Goal: Task Accomplishment & Management: Manage account settings

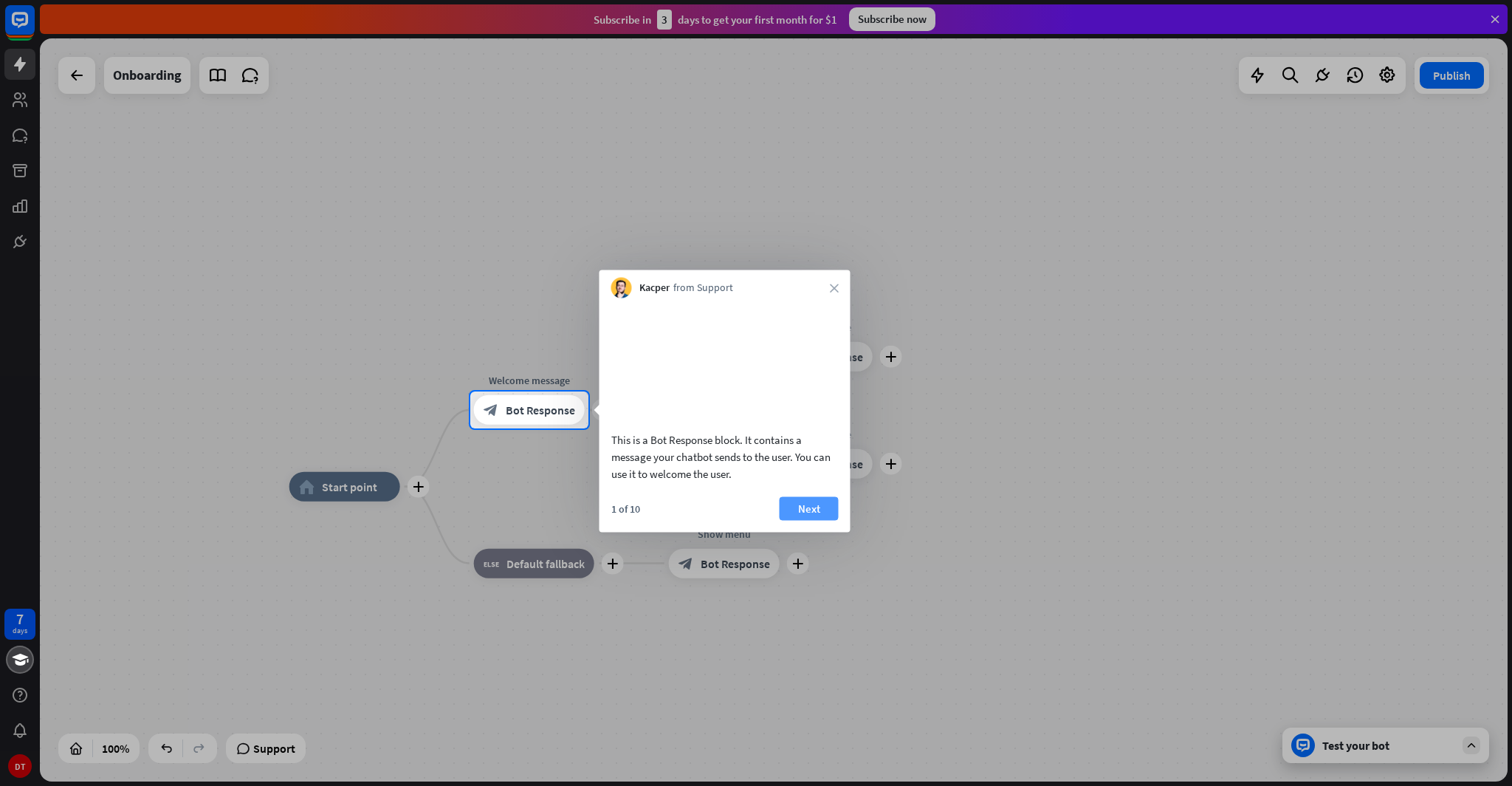
click at [821, 520] on button "Next" at bounding box center [809, 508] width 59 height 24
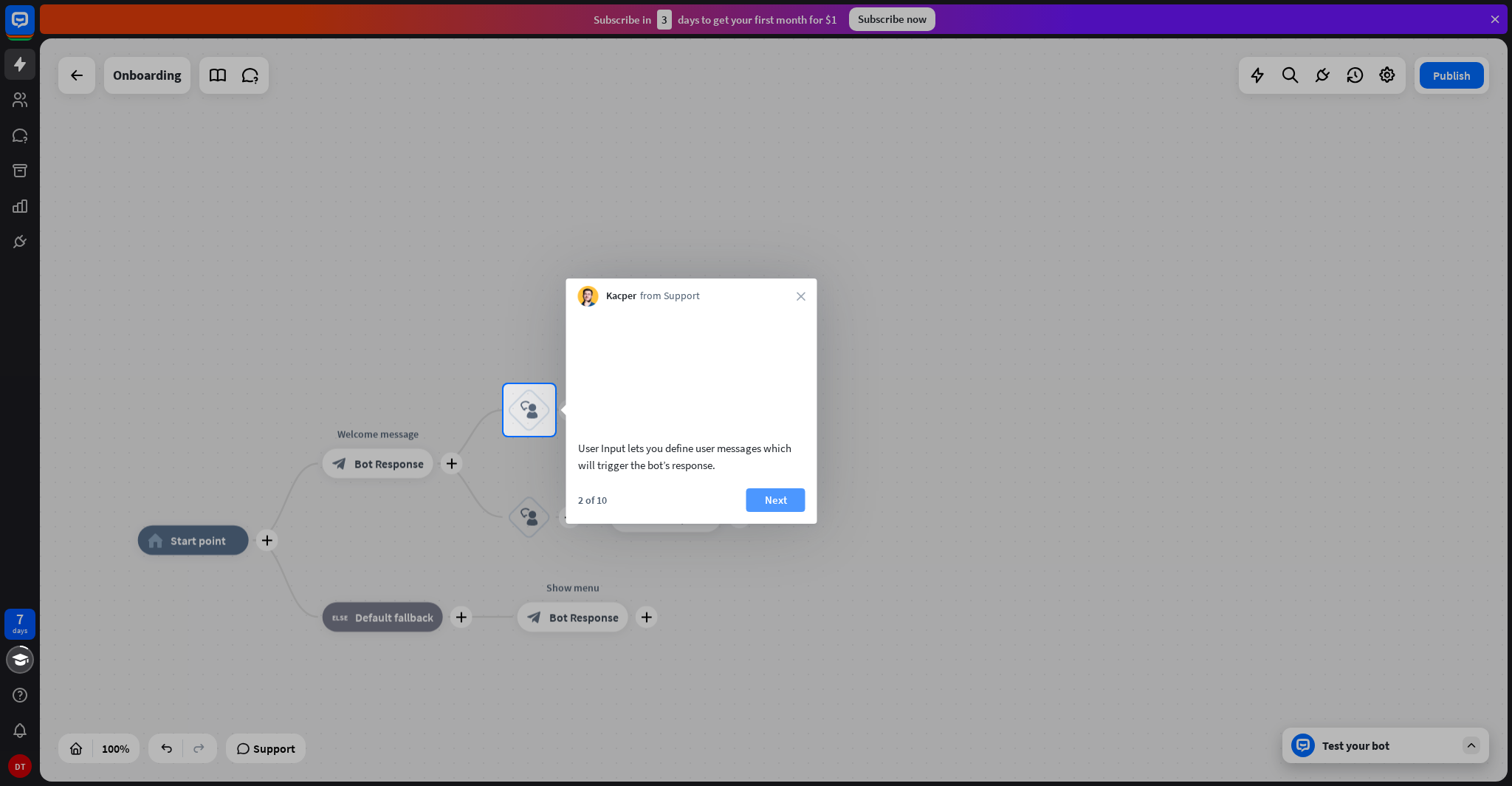
click at [771, 512] on button "Next" at bounding box center [776, 501] width 59 height 24
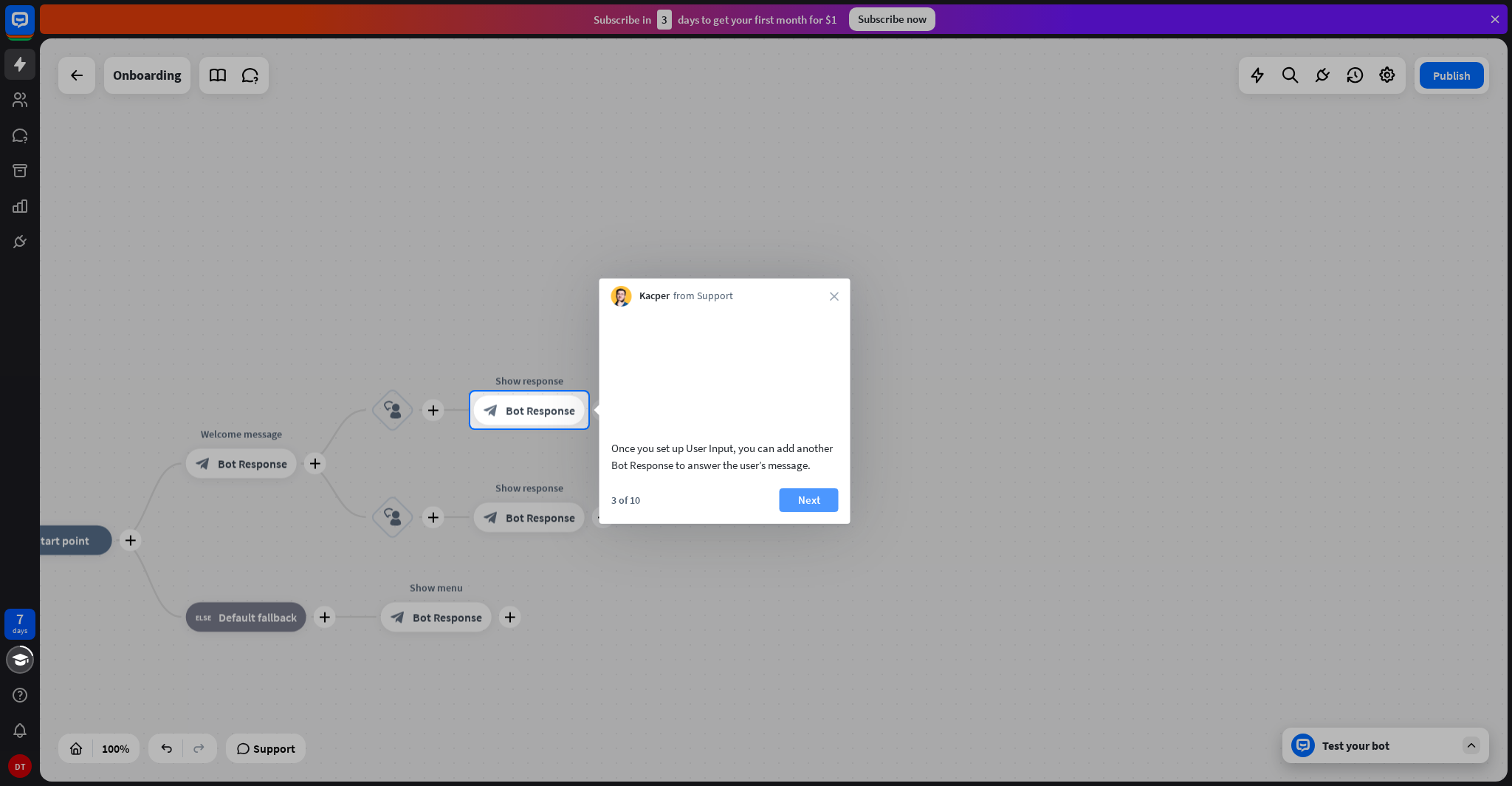
click at [804, 512] on button "Next" at bounding box center [809, 501] width 59 height 24
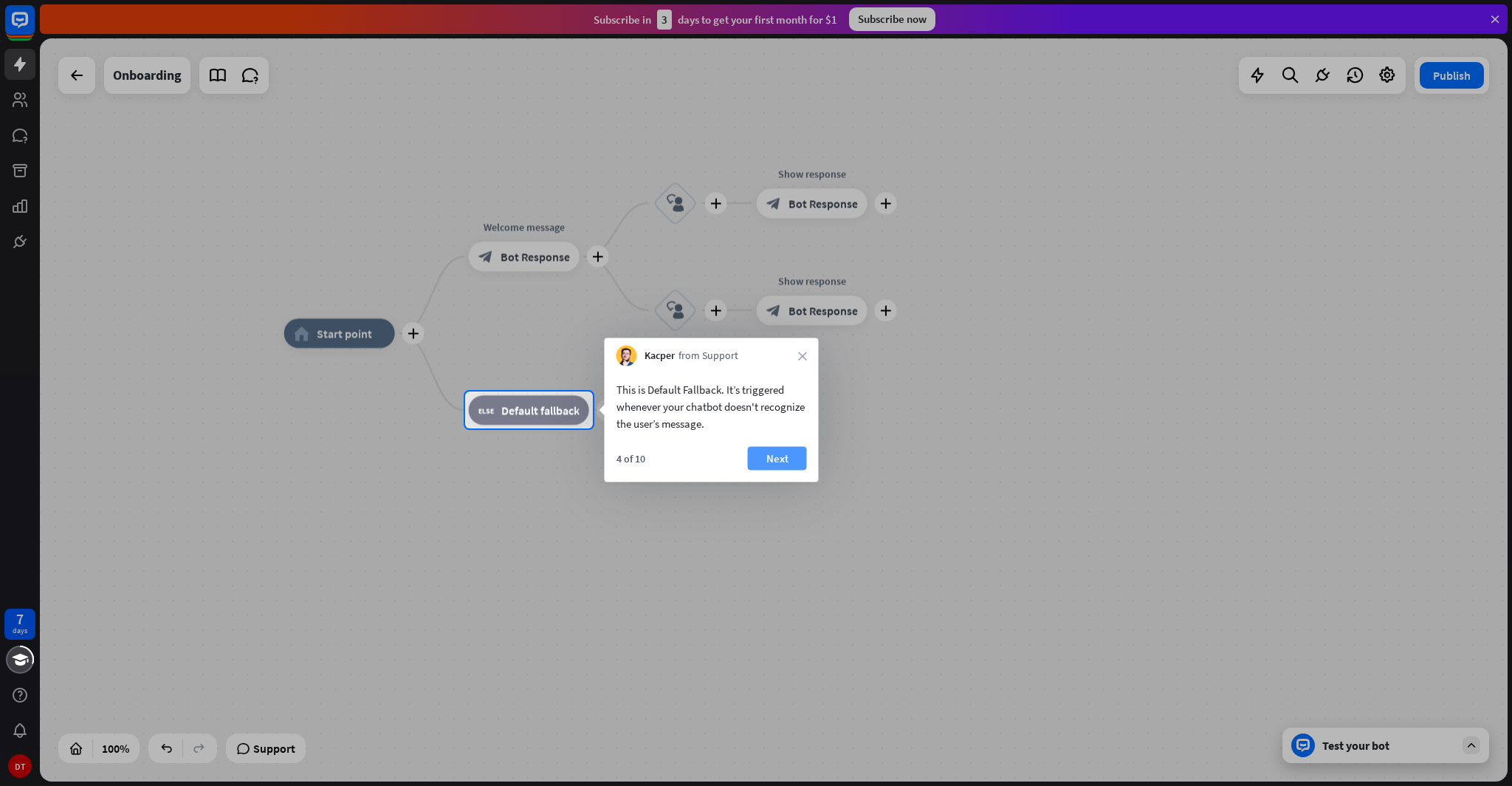
click at [789, 454] on button "Next" at bounding box center [778, 459] width 59 height 24
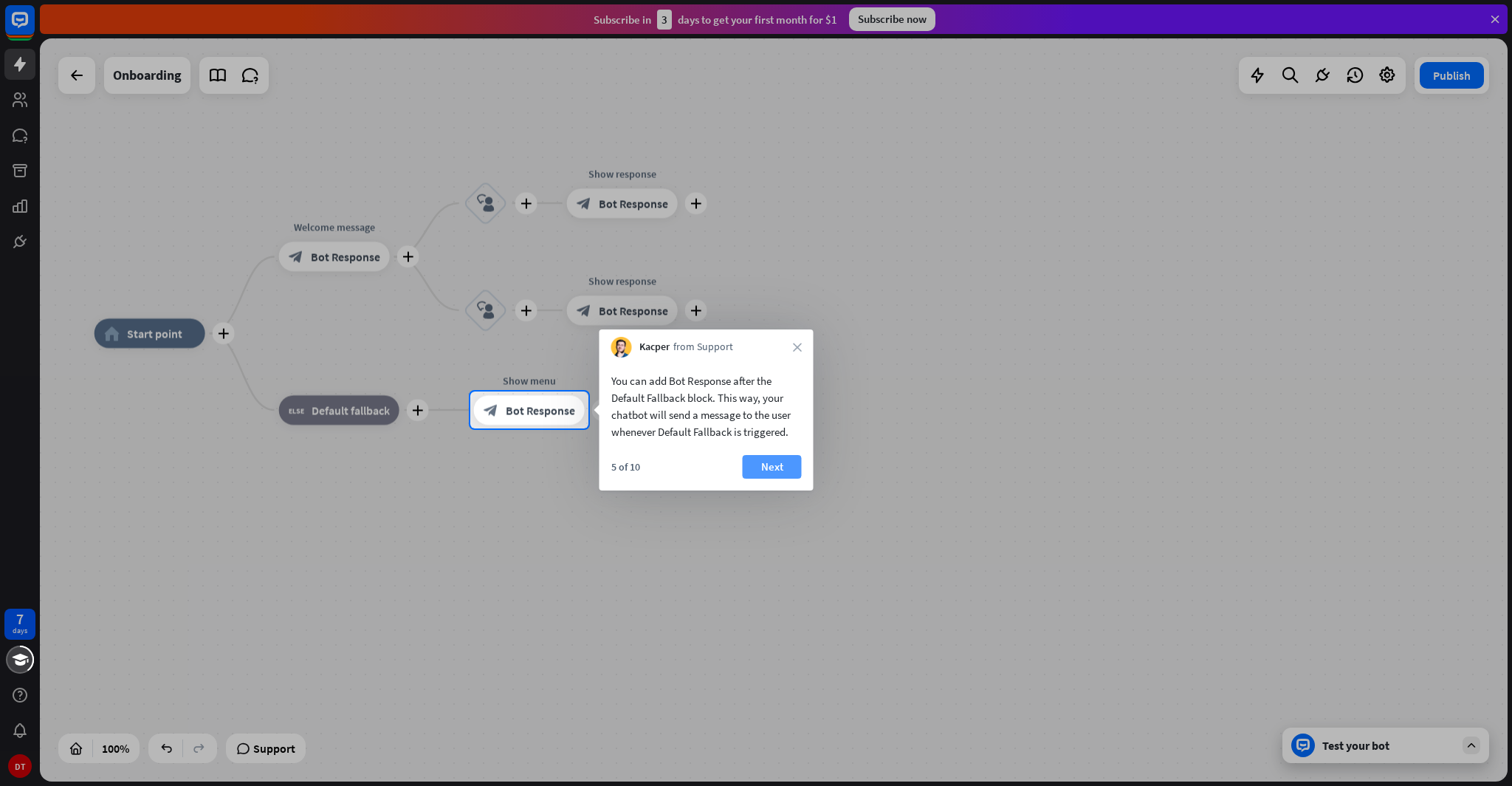
click at [759, 471] on button "Next" at bounding box center [772, 467] width 59 height 24
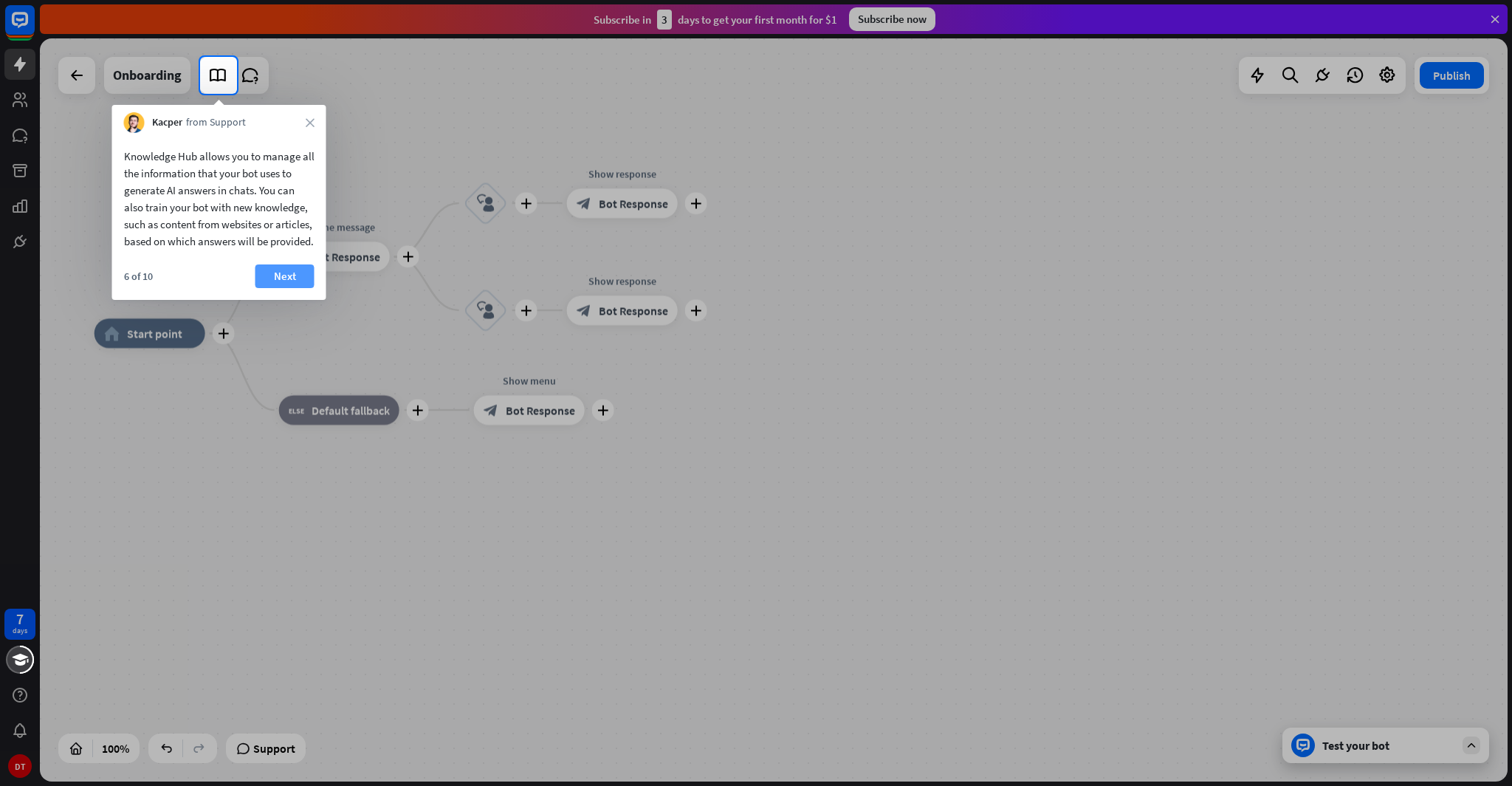
click at [284, 288] on button "Next" at bounding box center [285, 276] width 59 height 24
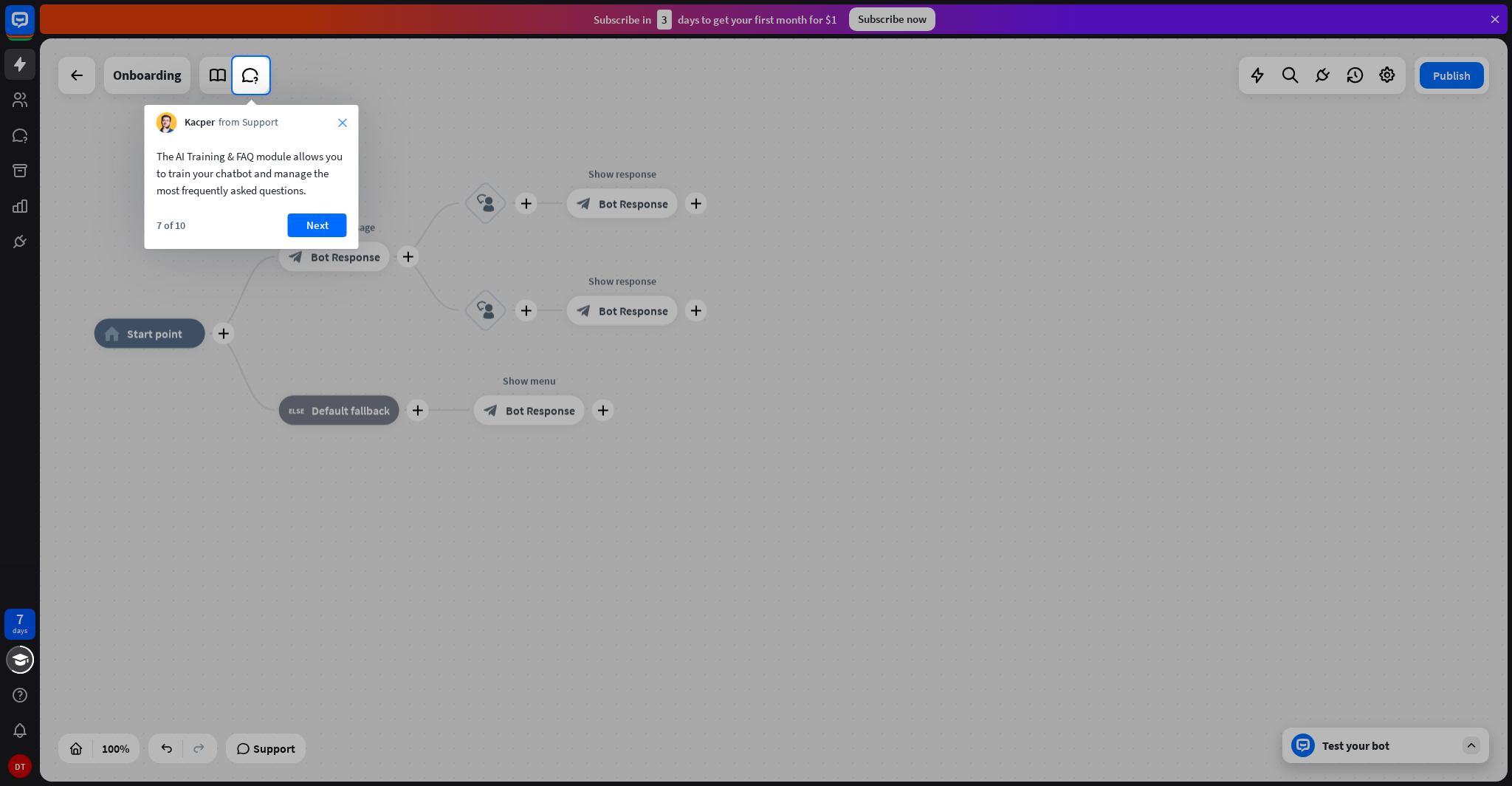
click at [341, 123] on icon "close" at bounding box center [342, 123] width 8 height 8
click at [229, 215] on button "No, stay" at bounding box center [202, 218] width 91 height 24
click at [301, 224] on button "Next" at bounding box center [317, 225] width 59 height 24
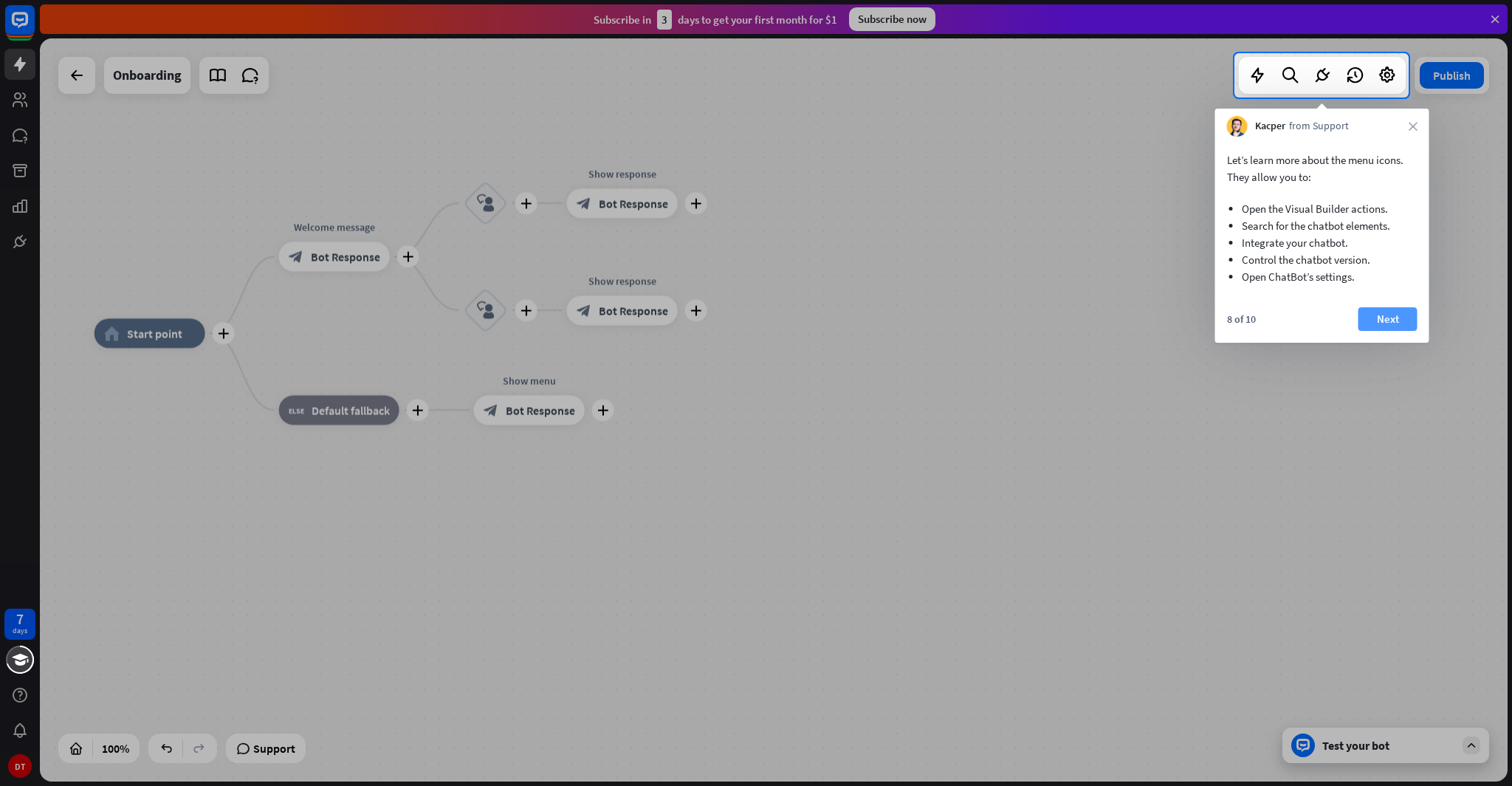
click at [1392, 318] on button "Next" at bounding box center [1388, 319] width 59 height 24
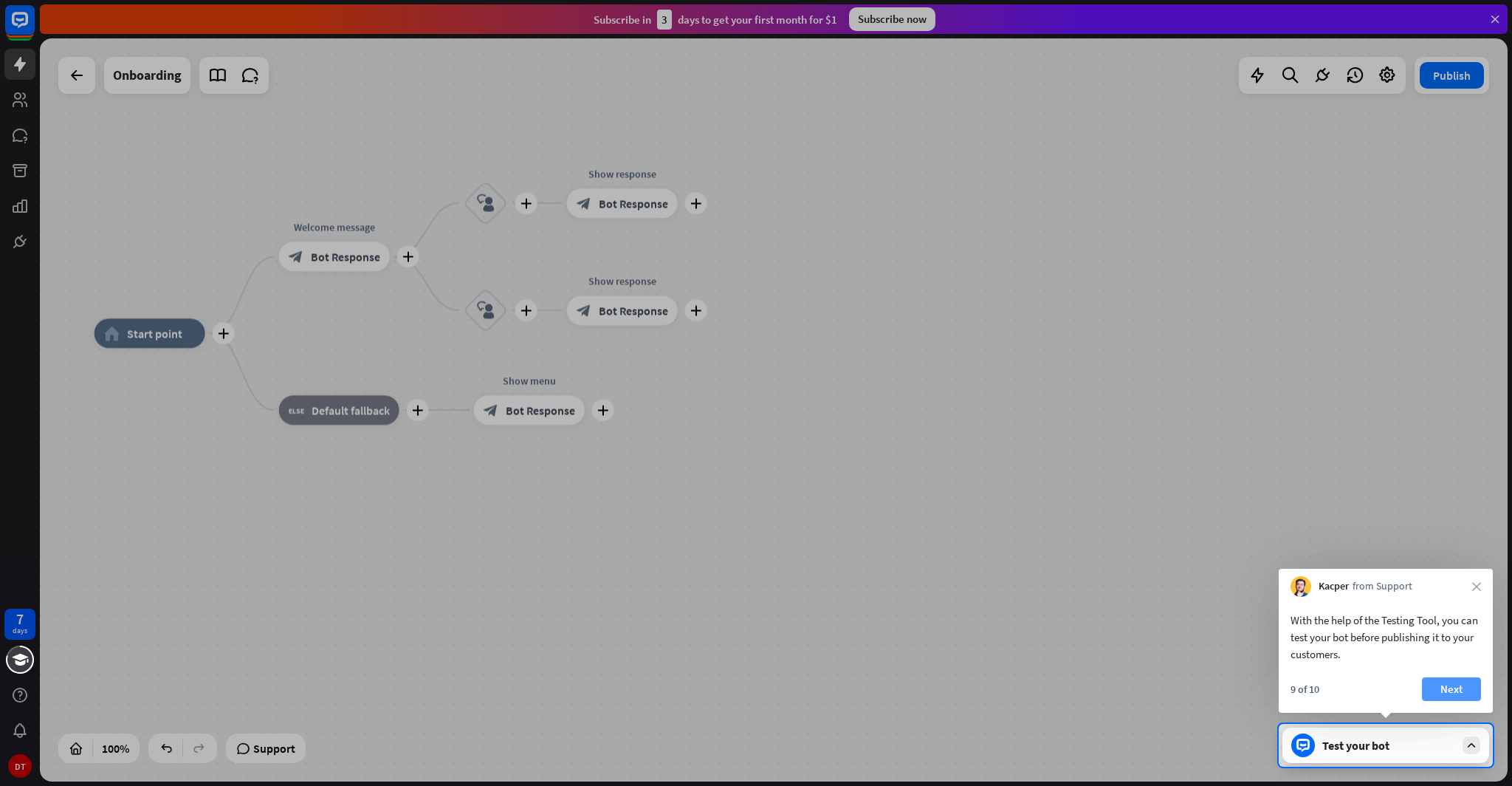
click at [1445, 686] on button "Next" at bounding box center [1452, 689] width 59 height 24
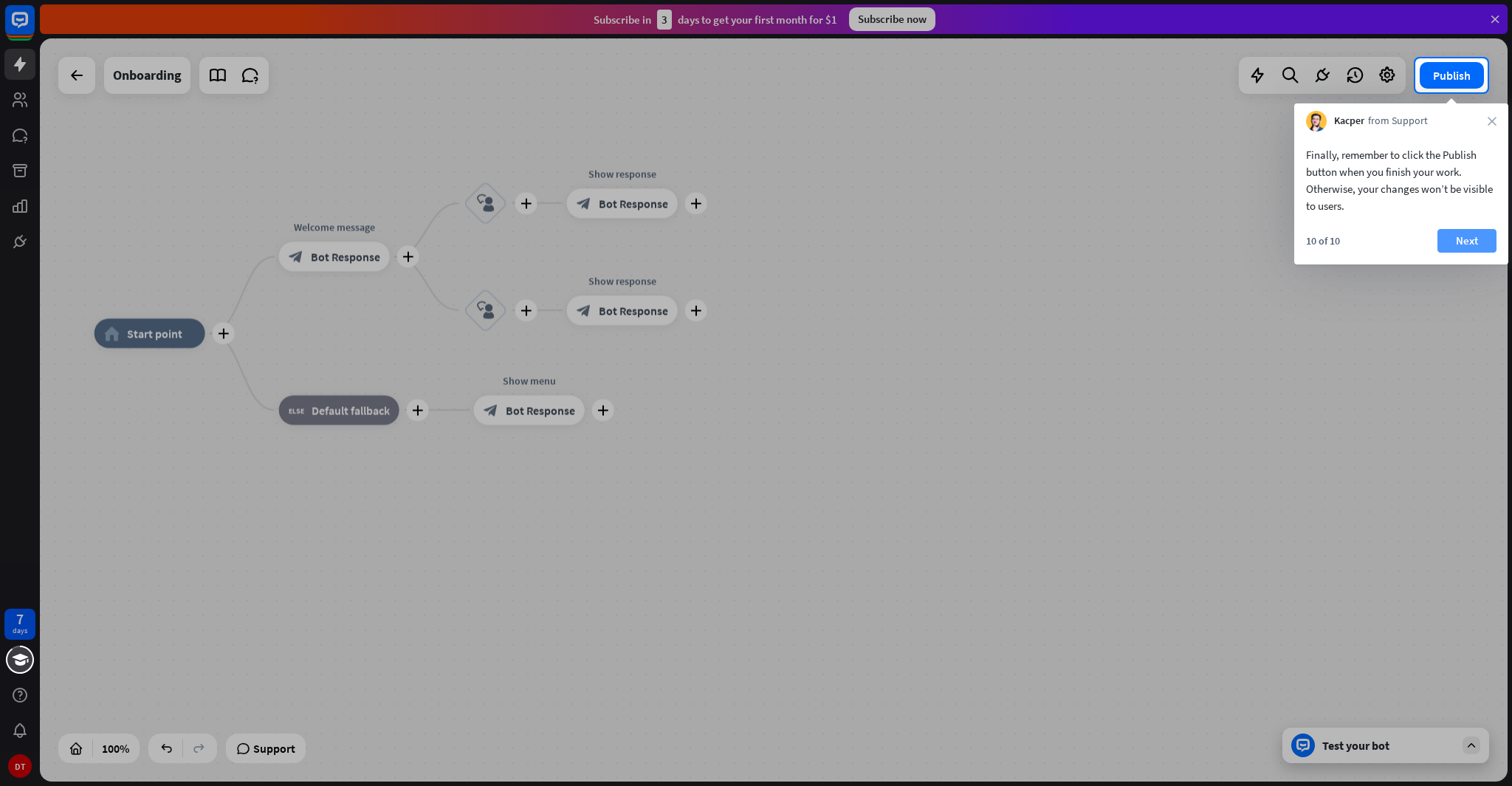
click at [1482, 245] on button "Next" at bounding box center [1467, 241] width 59 height 24
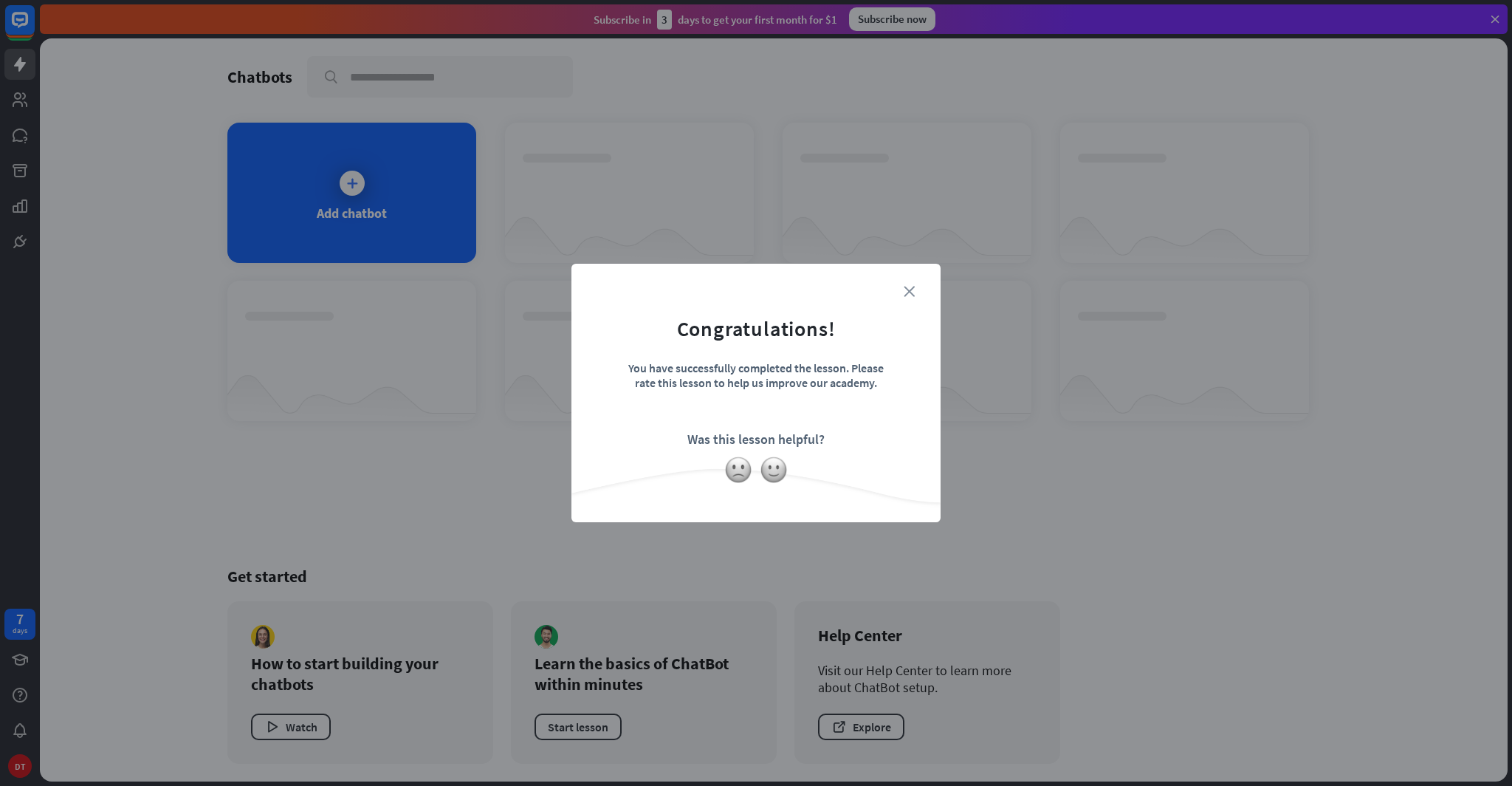
click at [906, 287] on icon "close" at bounding box center [909, 291] width 11 height 11
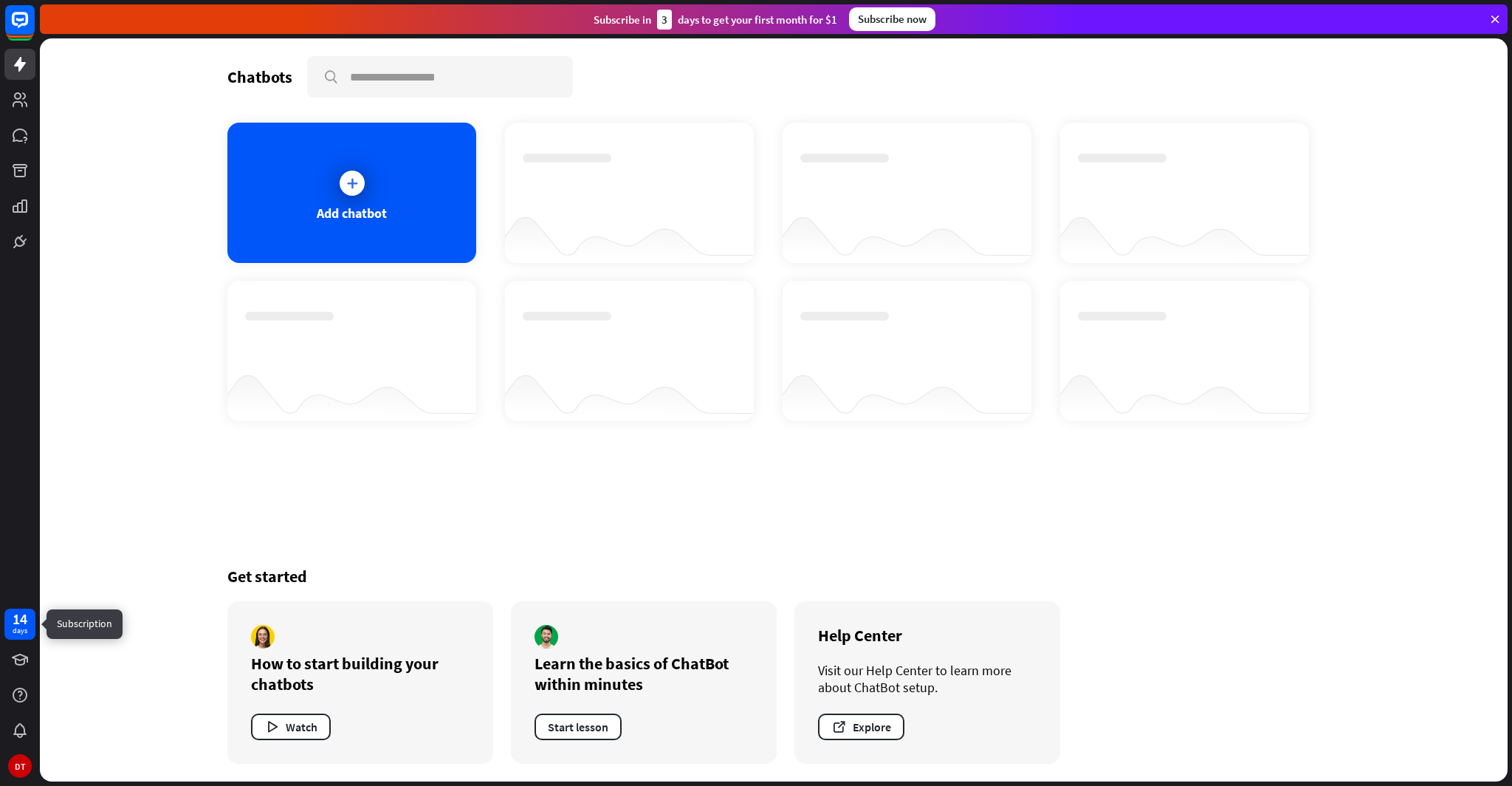
click at [26, 623] on div "14" at bounding box center [19, 619] width 14 height 14
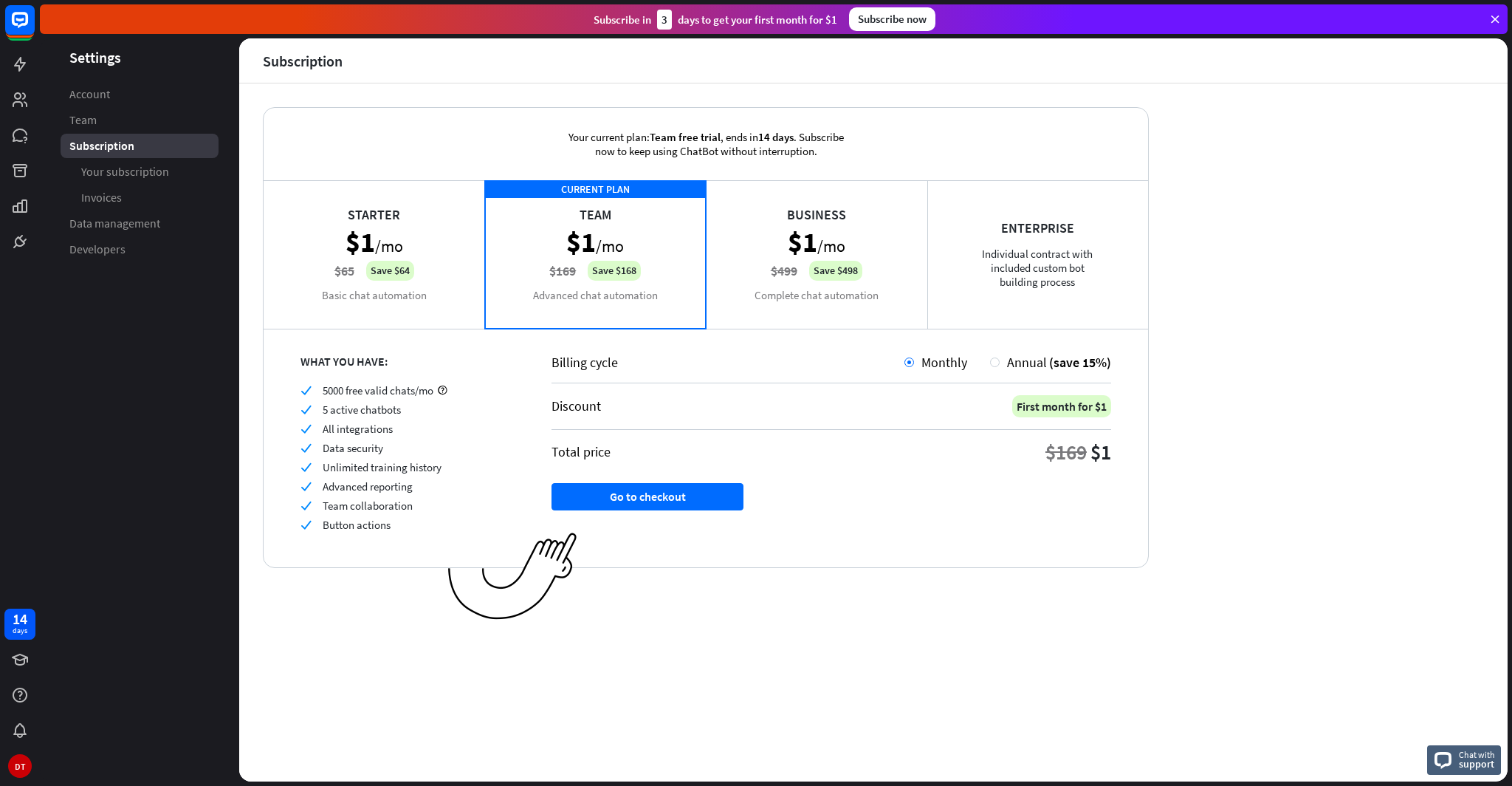
click at [365, 257] on div "Starter $1 /mo $65 Save $64 Basic chat automation" at bounding box center [374, 254] width 222 height 147
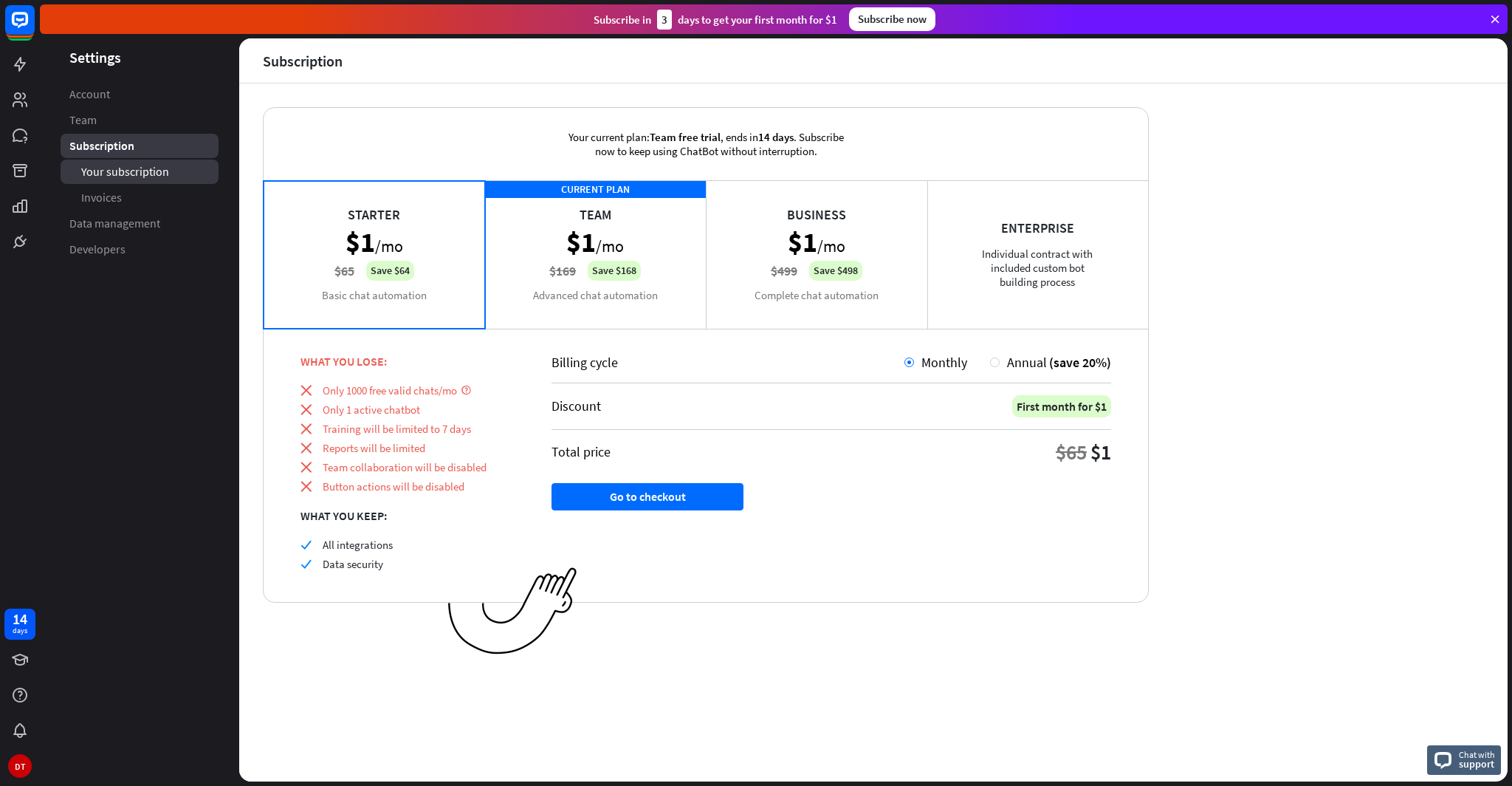
click at [130, 174] on span "Your subscription" at bounding box center [125, 172] width 88 height 15
click at [993, 368] on div "Annual (save 20%)" at bounding box center [1051, 363] width 121 height 17
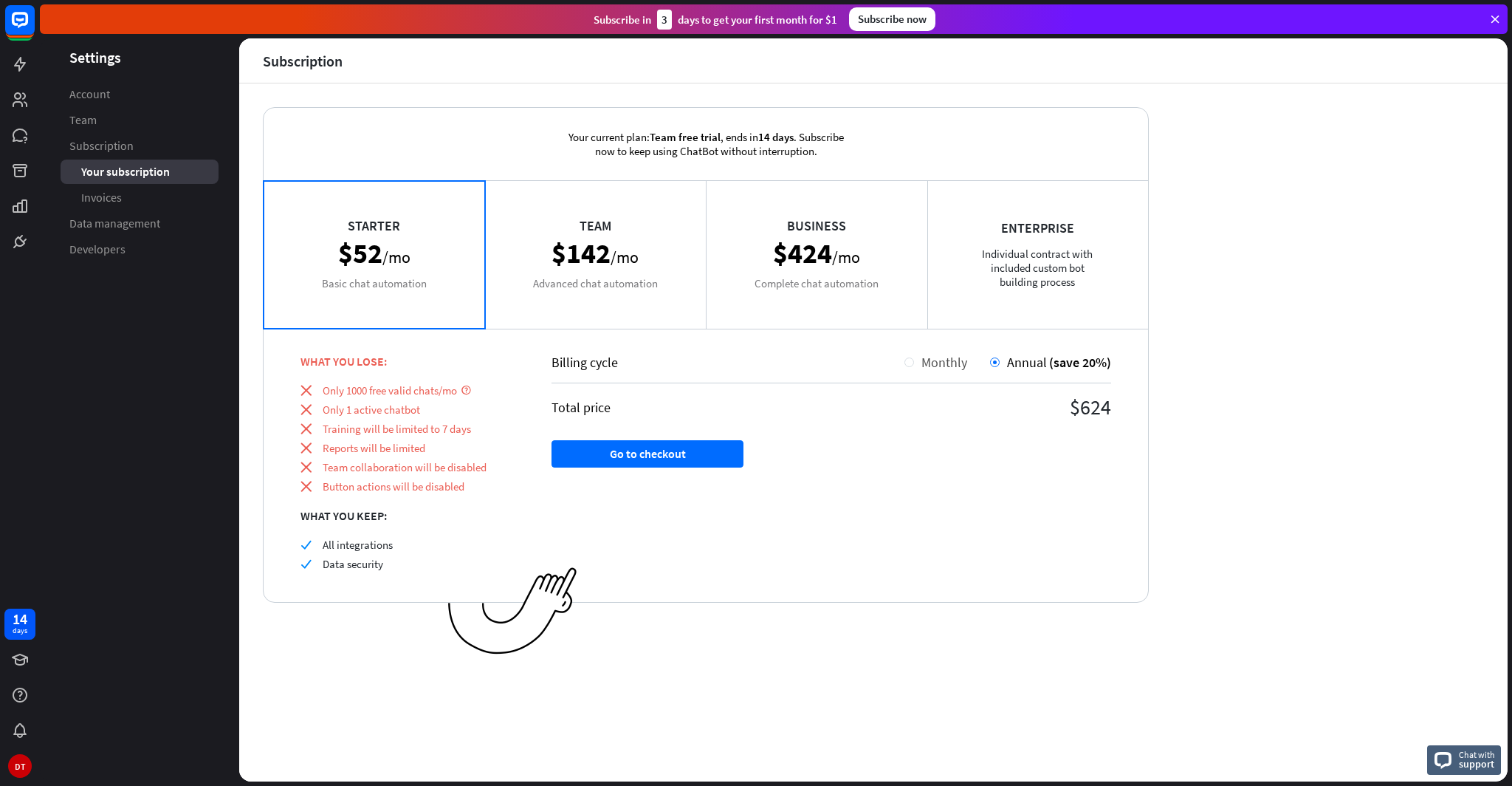
click at [935, 364] on span "Monthly" at bounding box center [945, 363] width 46 height 17
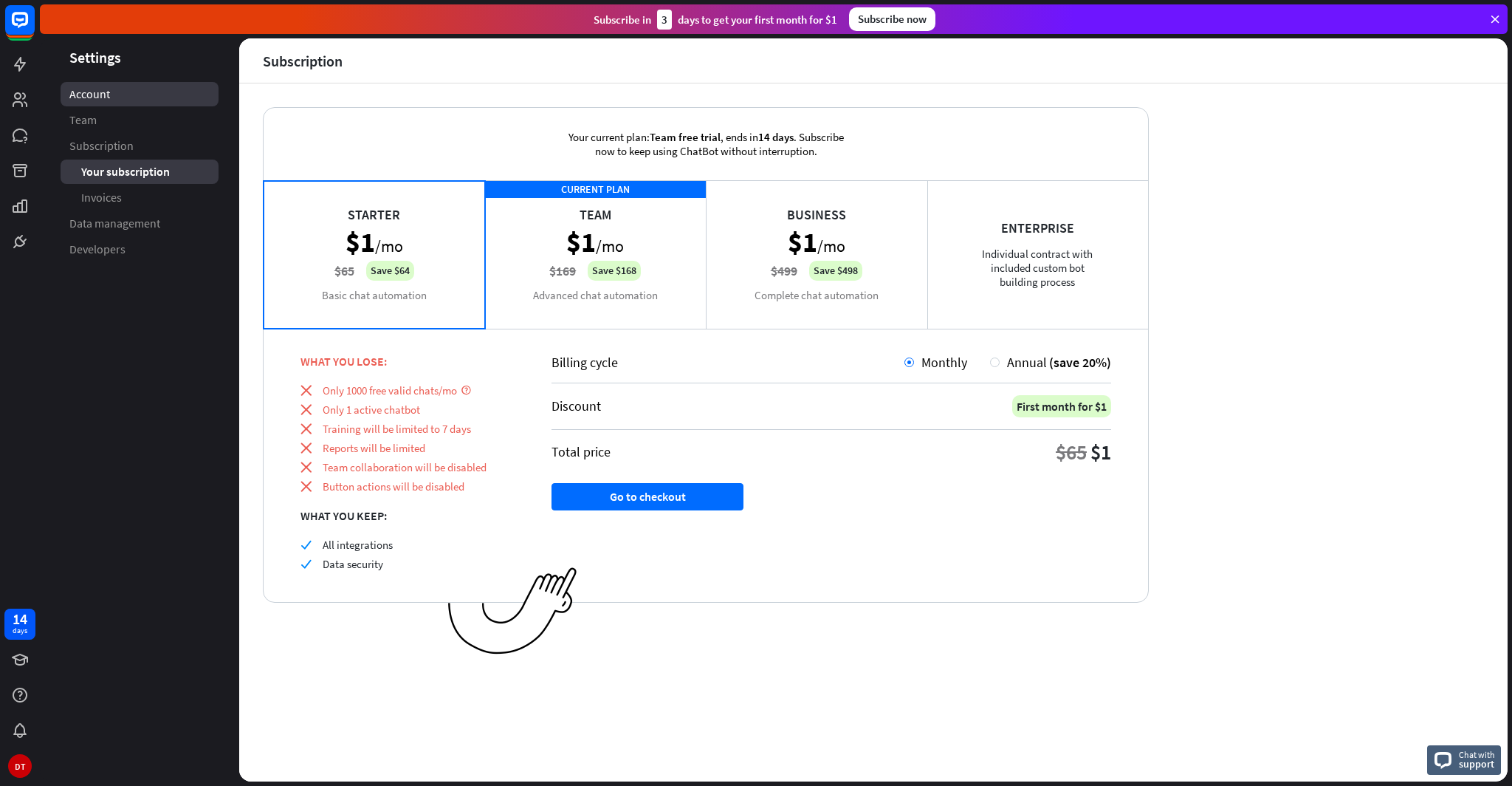
click at [133, 89] on link "Account" at bounding box center [140, 94] width 158 height 25
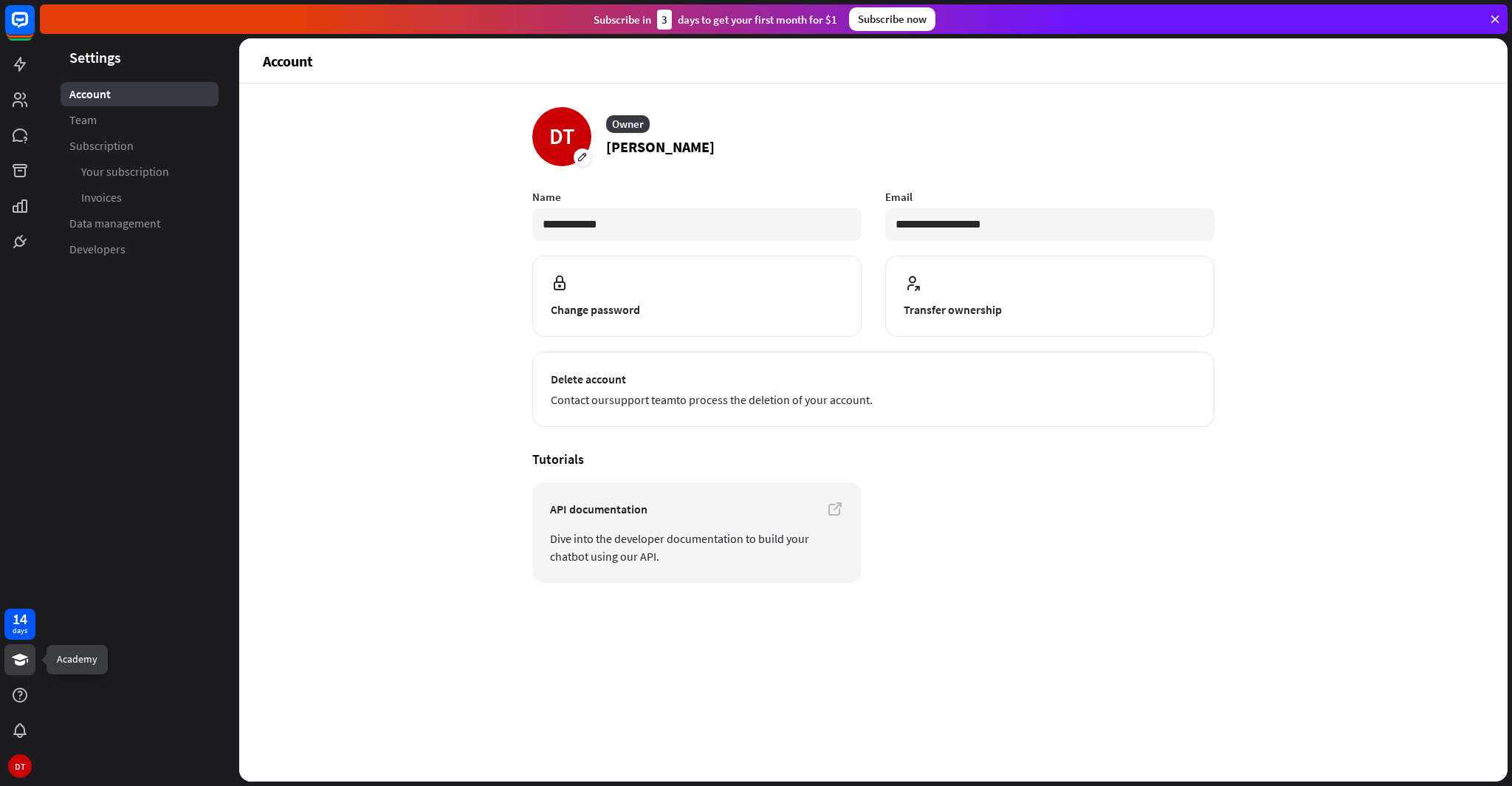
click at [17, 662] on icon at bounding box center [19, 660] width 16 height 12
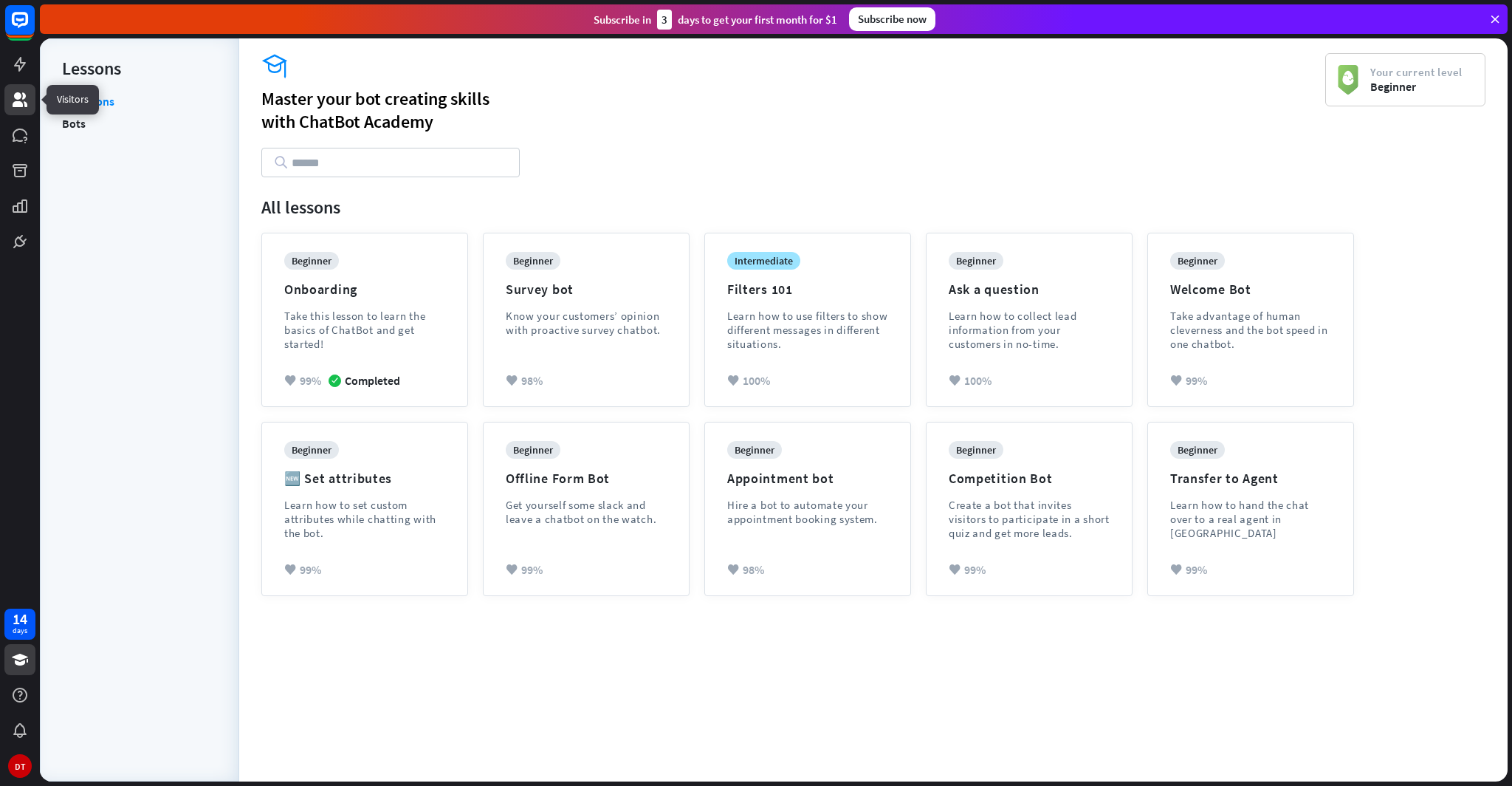
click at [27, 108] on icon at bounding box center [19, 99] width 18 height 18
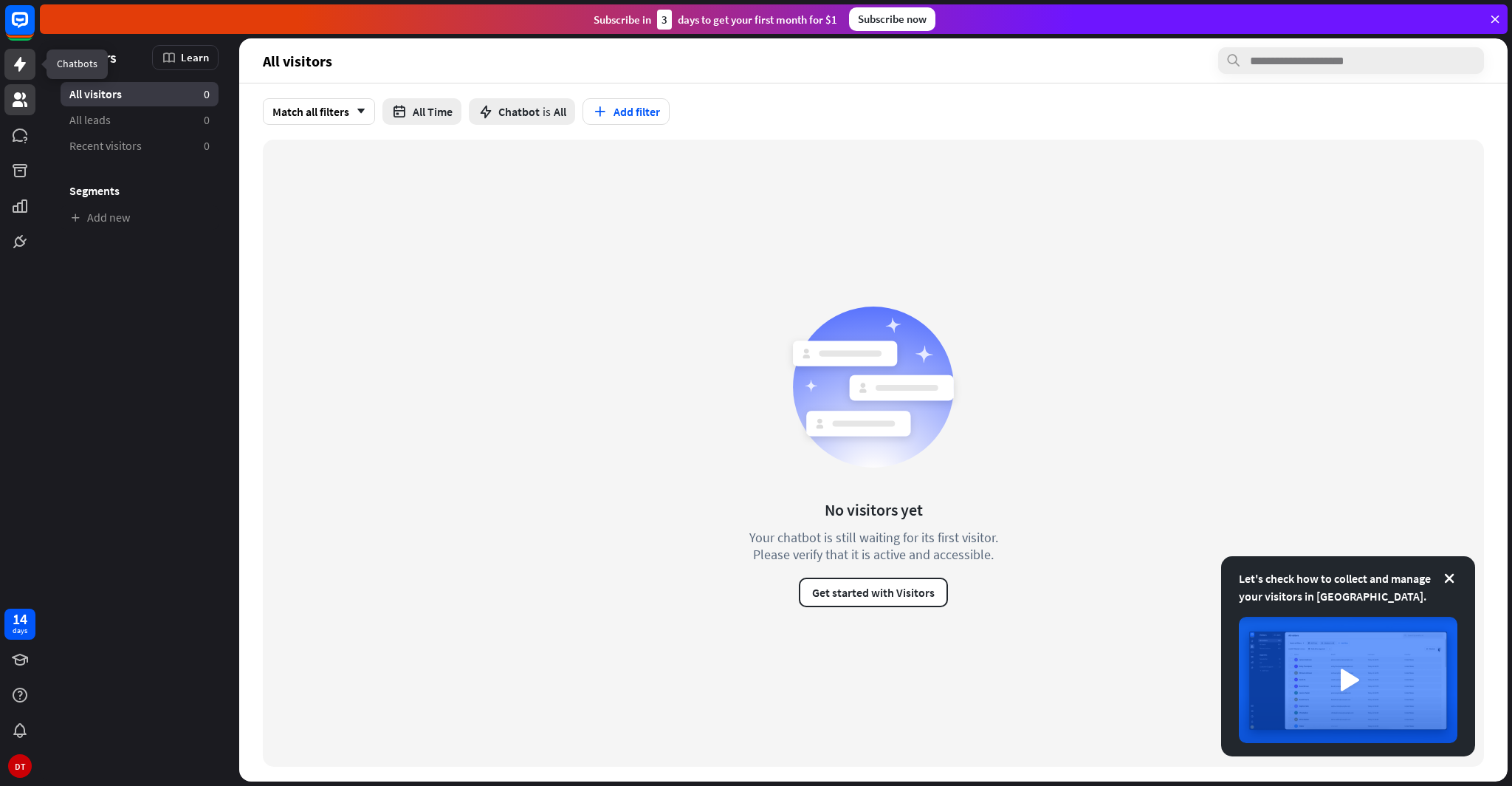
click at [26, 61] on icon at bounding box center [19, 64] width 18 height 18
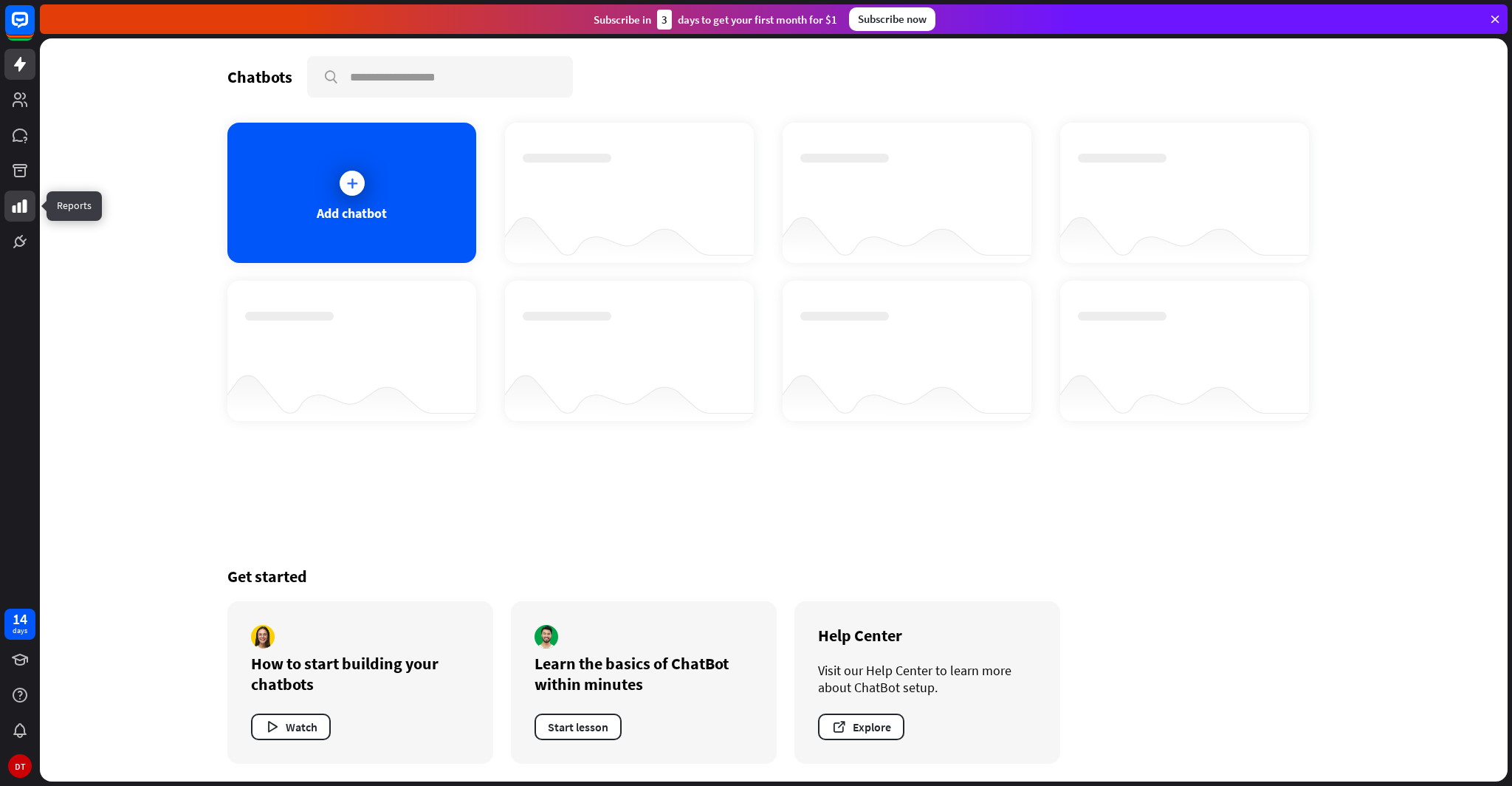
click at [30, 211] on link at bounding box center [19, 206] width 31 height 31
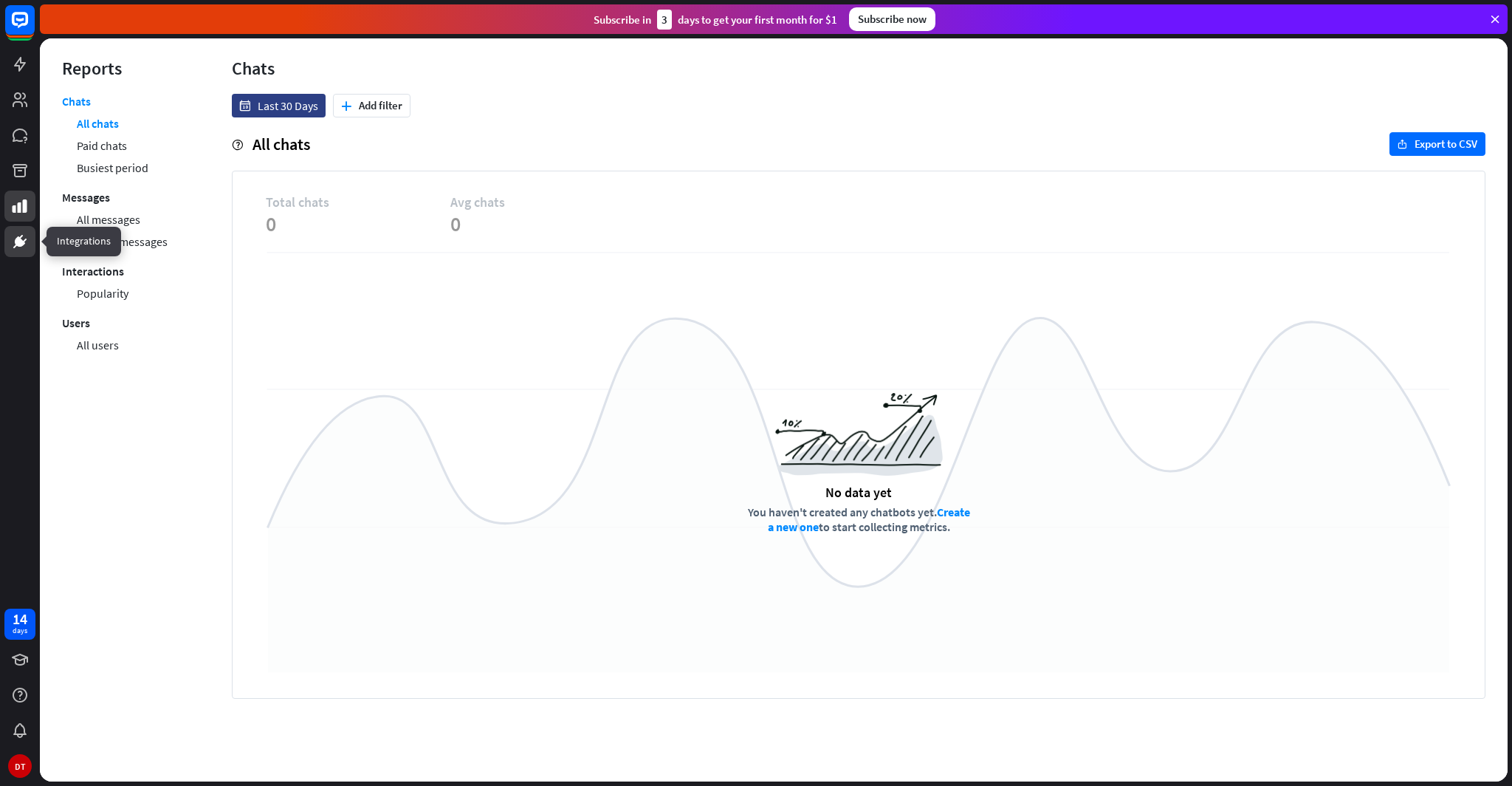
click at [26, 239] on icon at bounding box center [19, 241] width 18 height 18
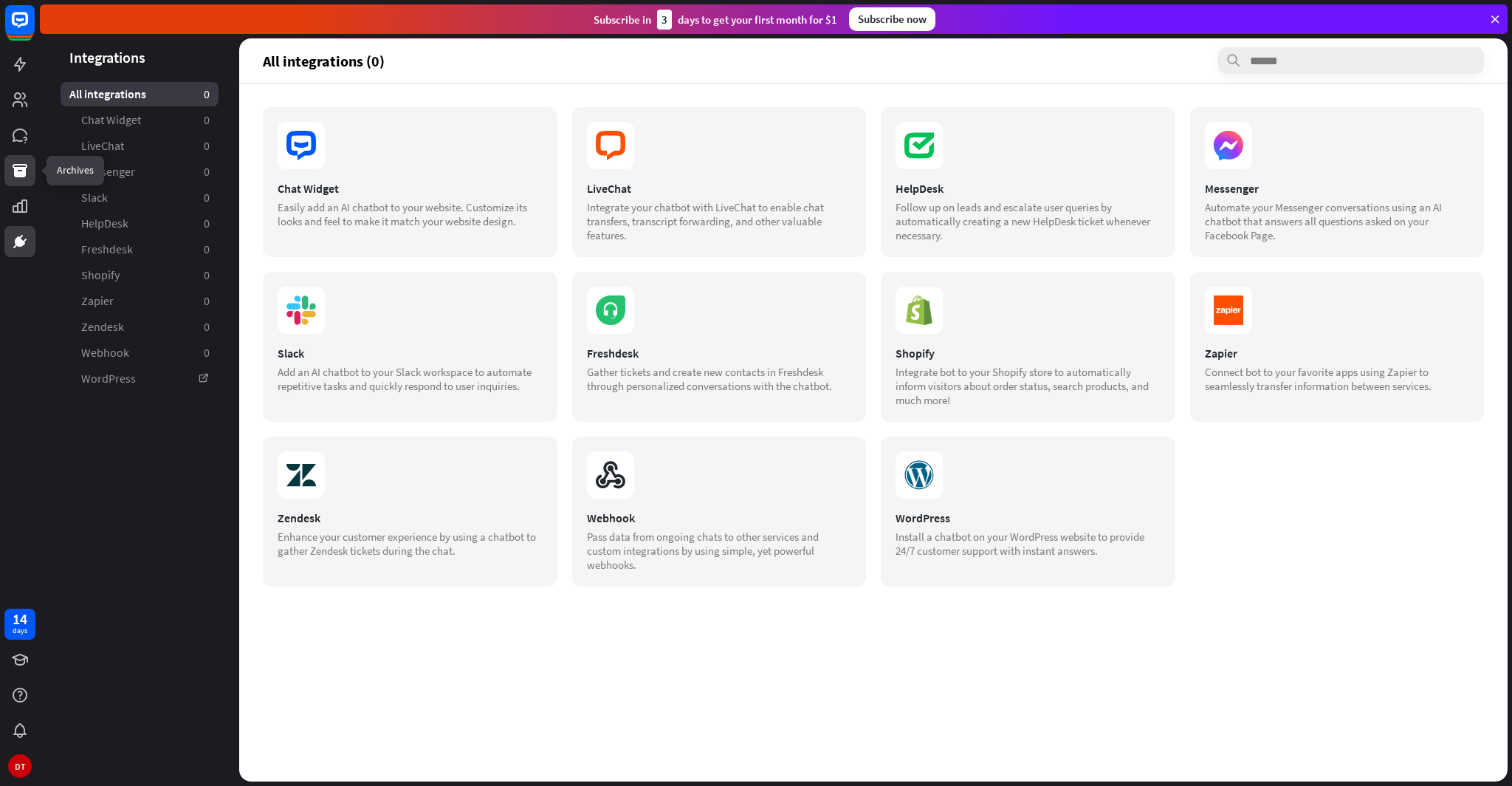
click at [16, 169] on icon at bounding box center [19, 171] width 14 height 14
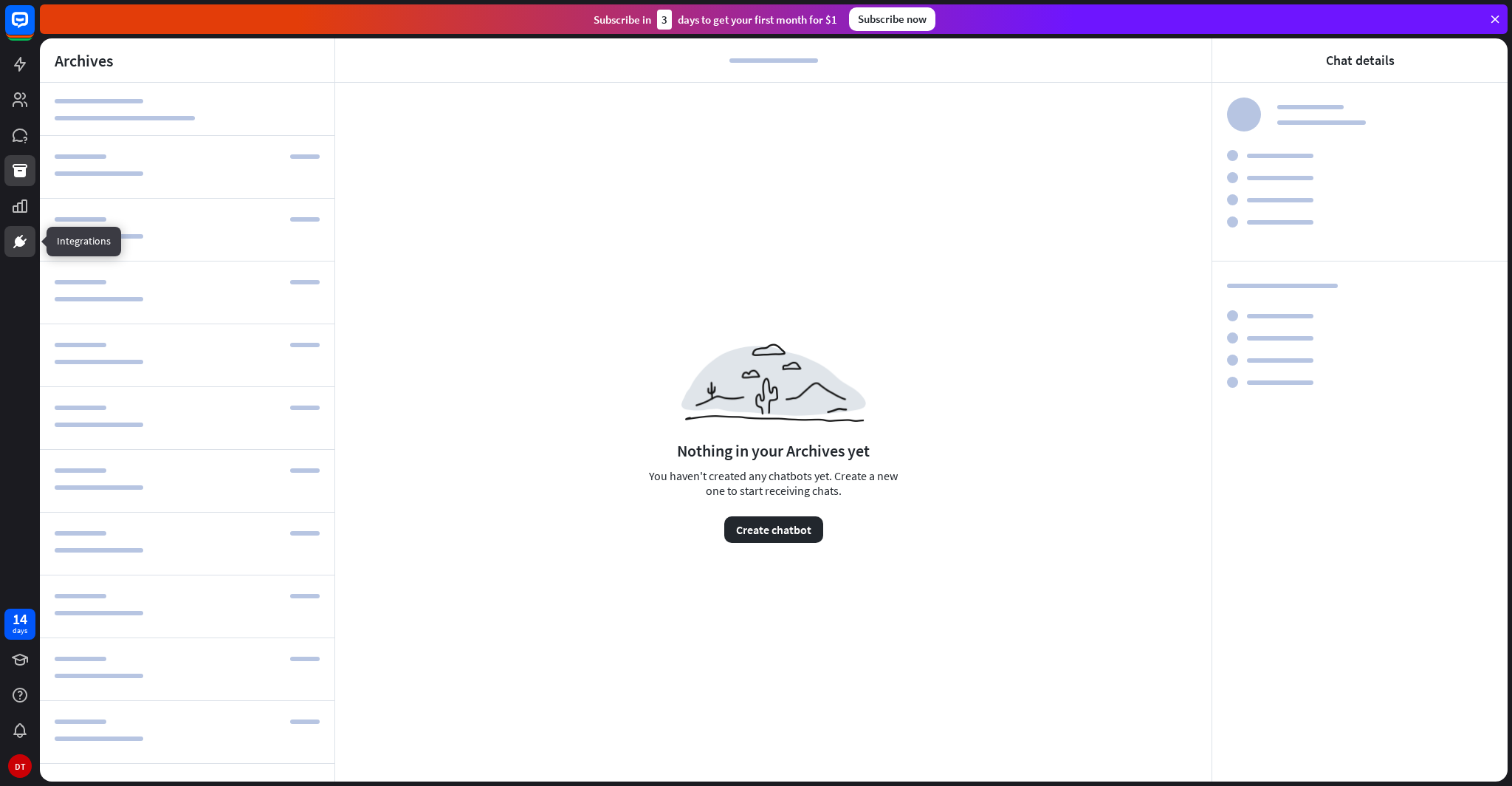
click at [19, 235] on icon at bounding box center [19, 241] width 18 height 18
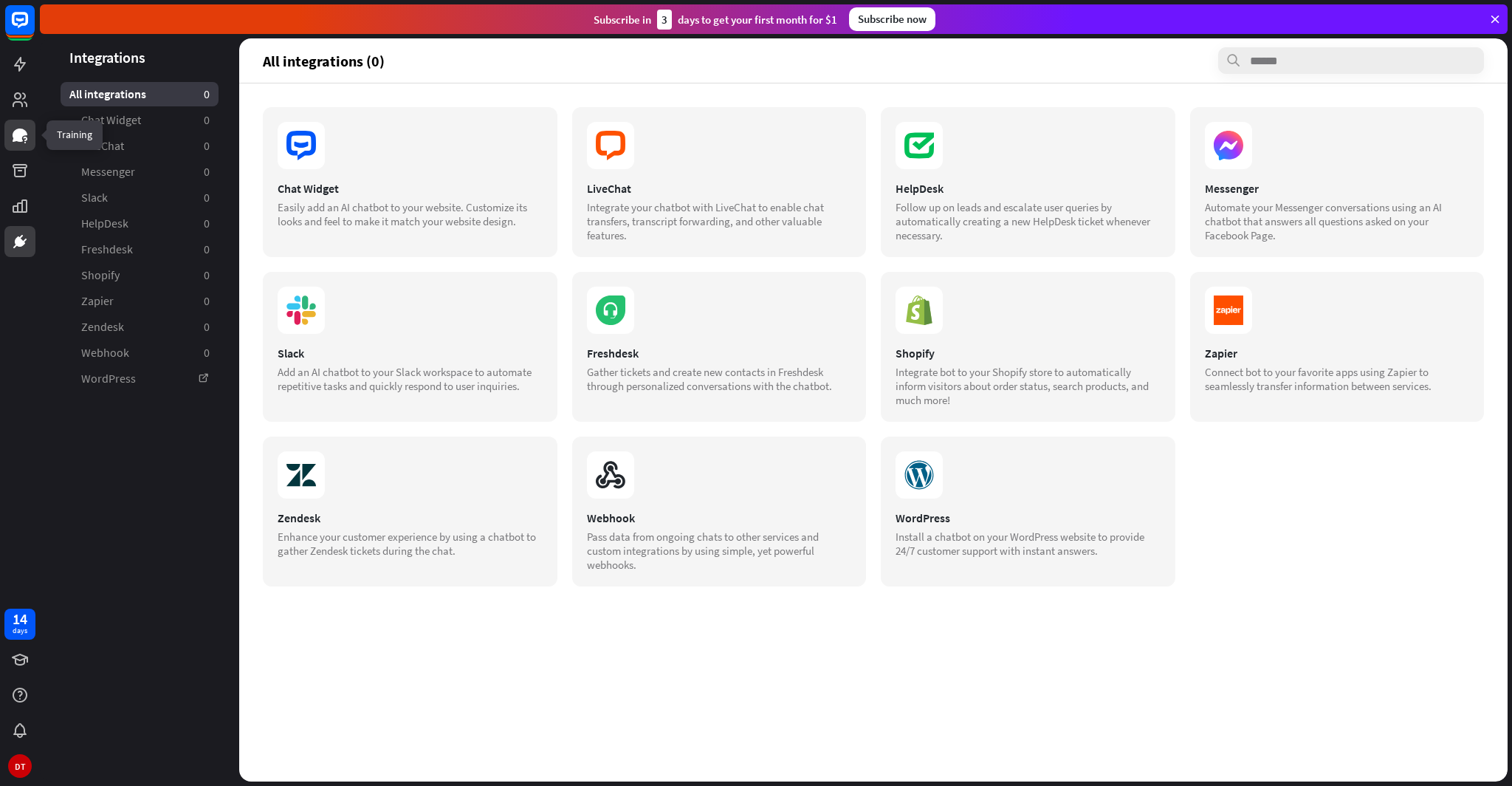
click at [13, 133] on icon at bounding box center [19, 136] width 14 height 14
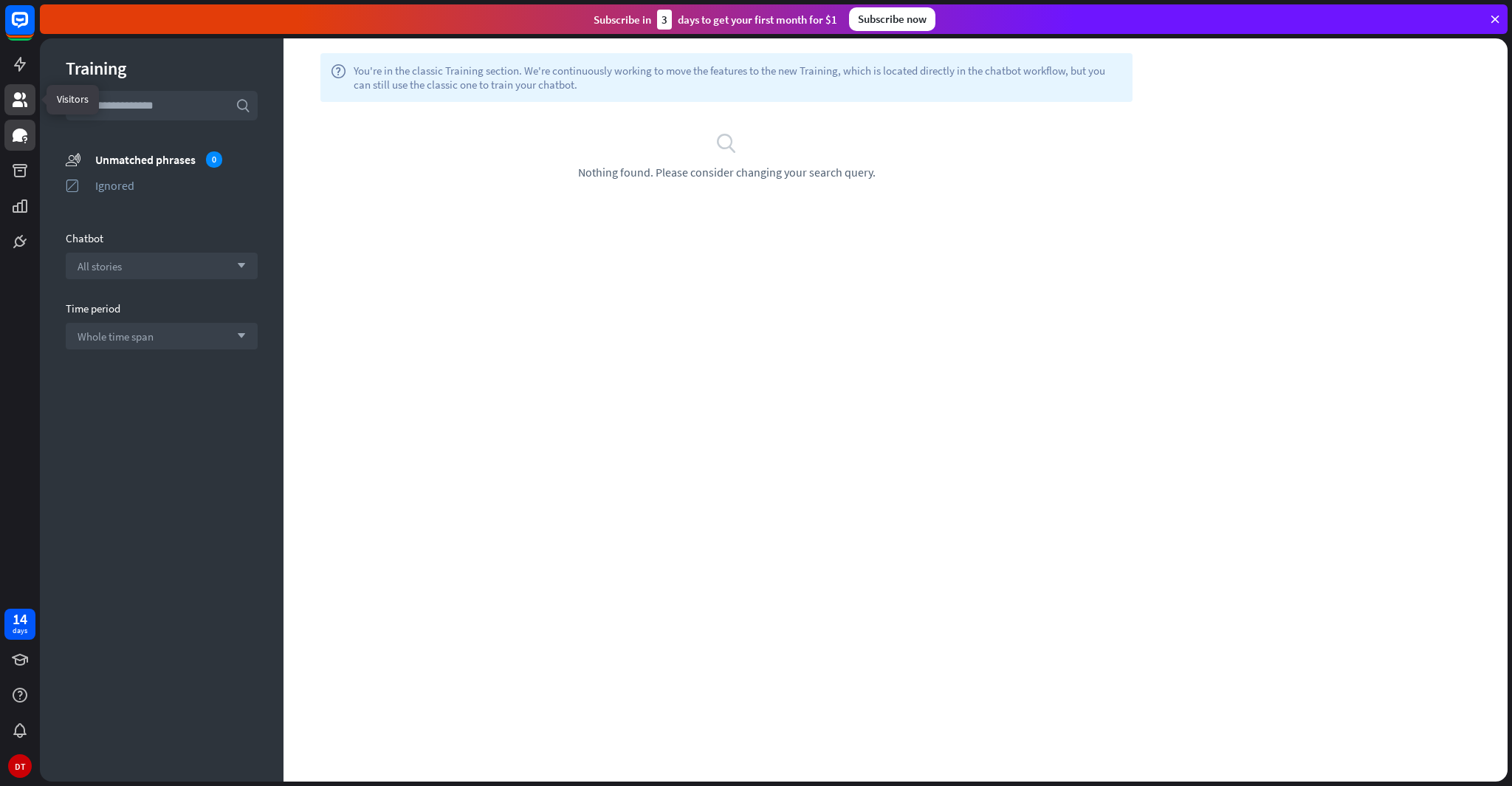
click at [18, 108] on link at bounding box center [19, 99] width 31 height 31
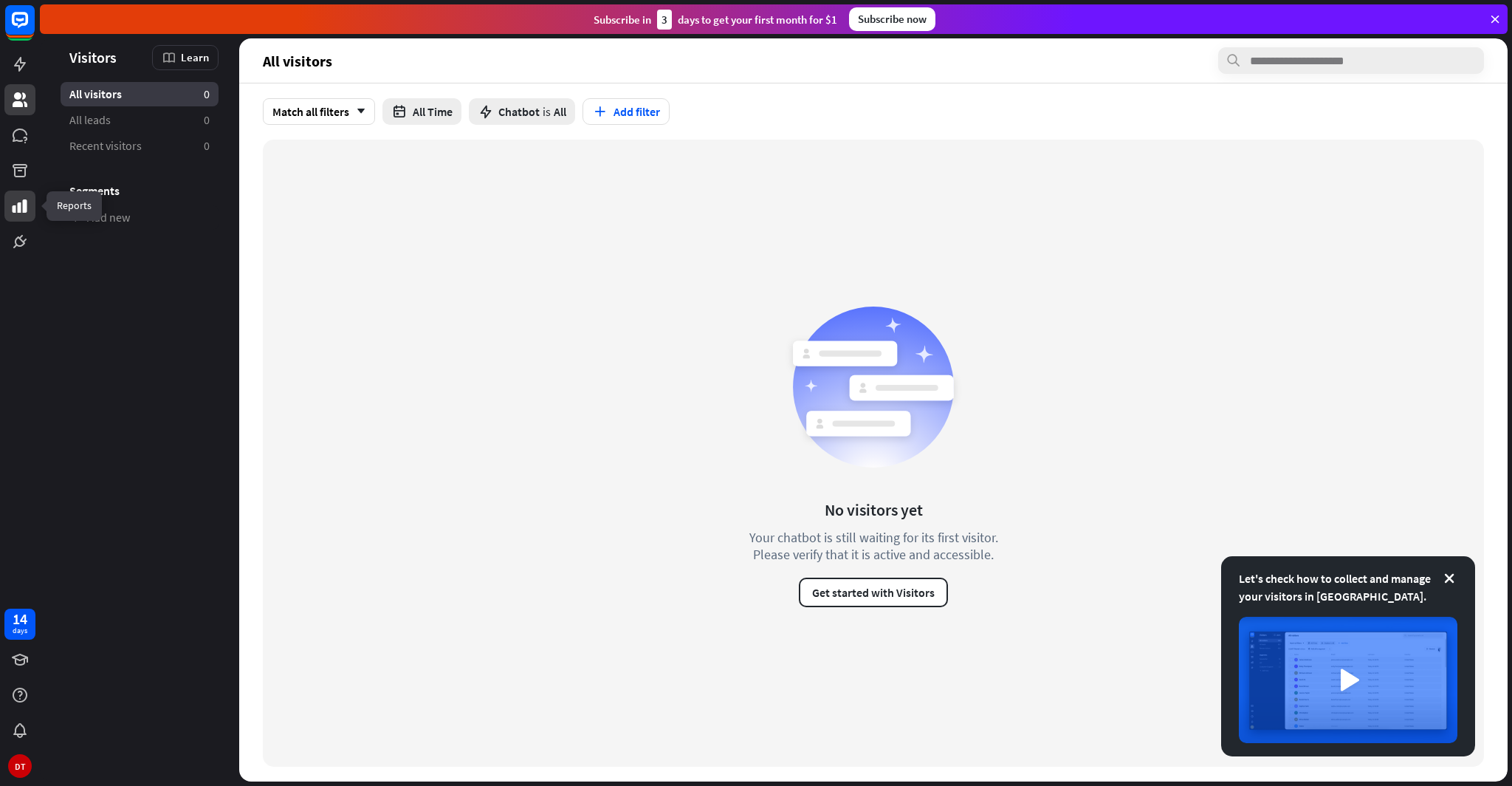
click at [14, 207] on icon at bounding box center [19, 207] width 14 height 14
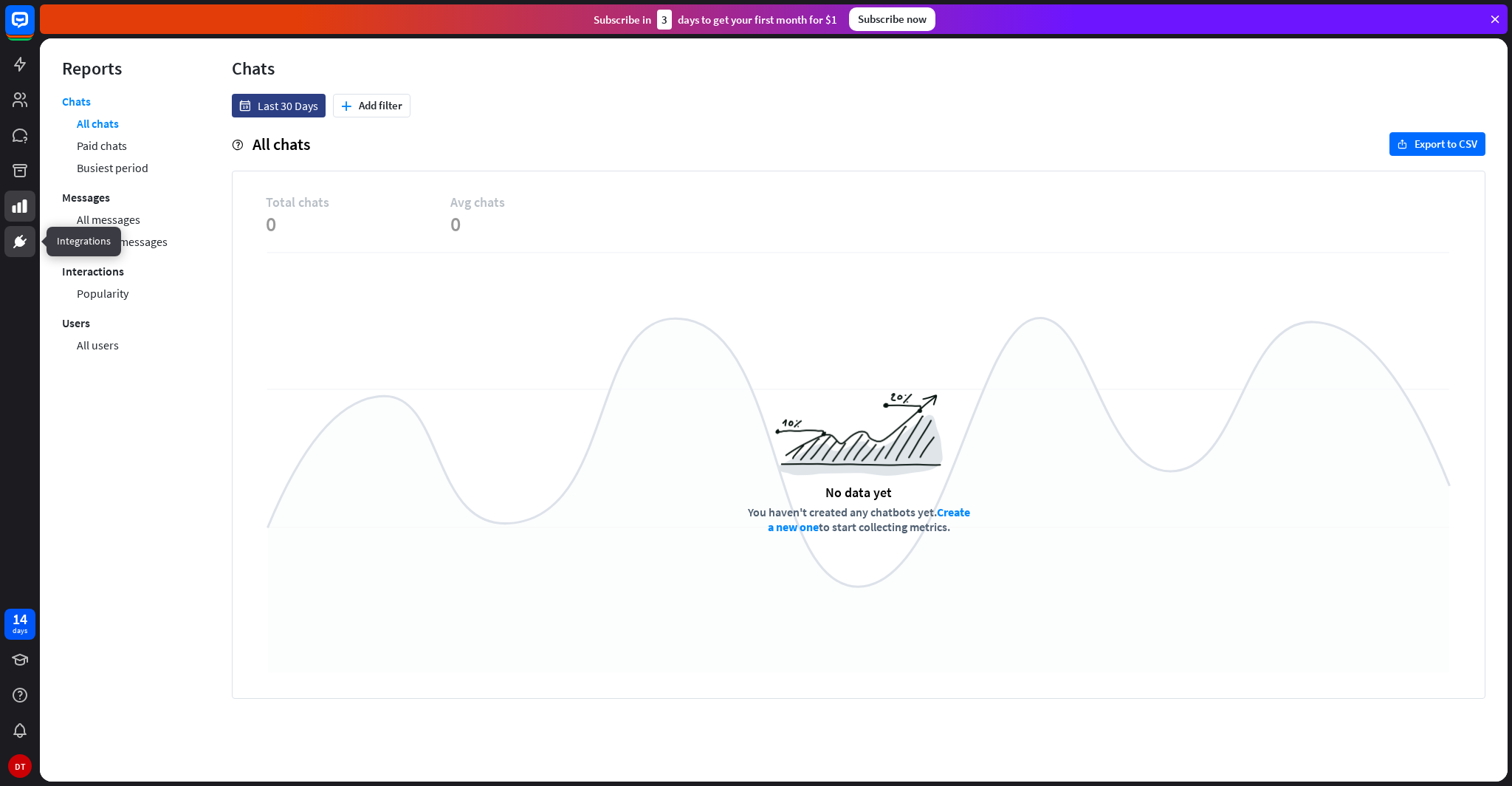
click at [16, 236] on icon at bounding box center [19, 241] width 18 height 18
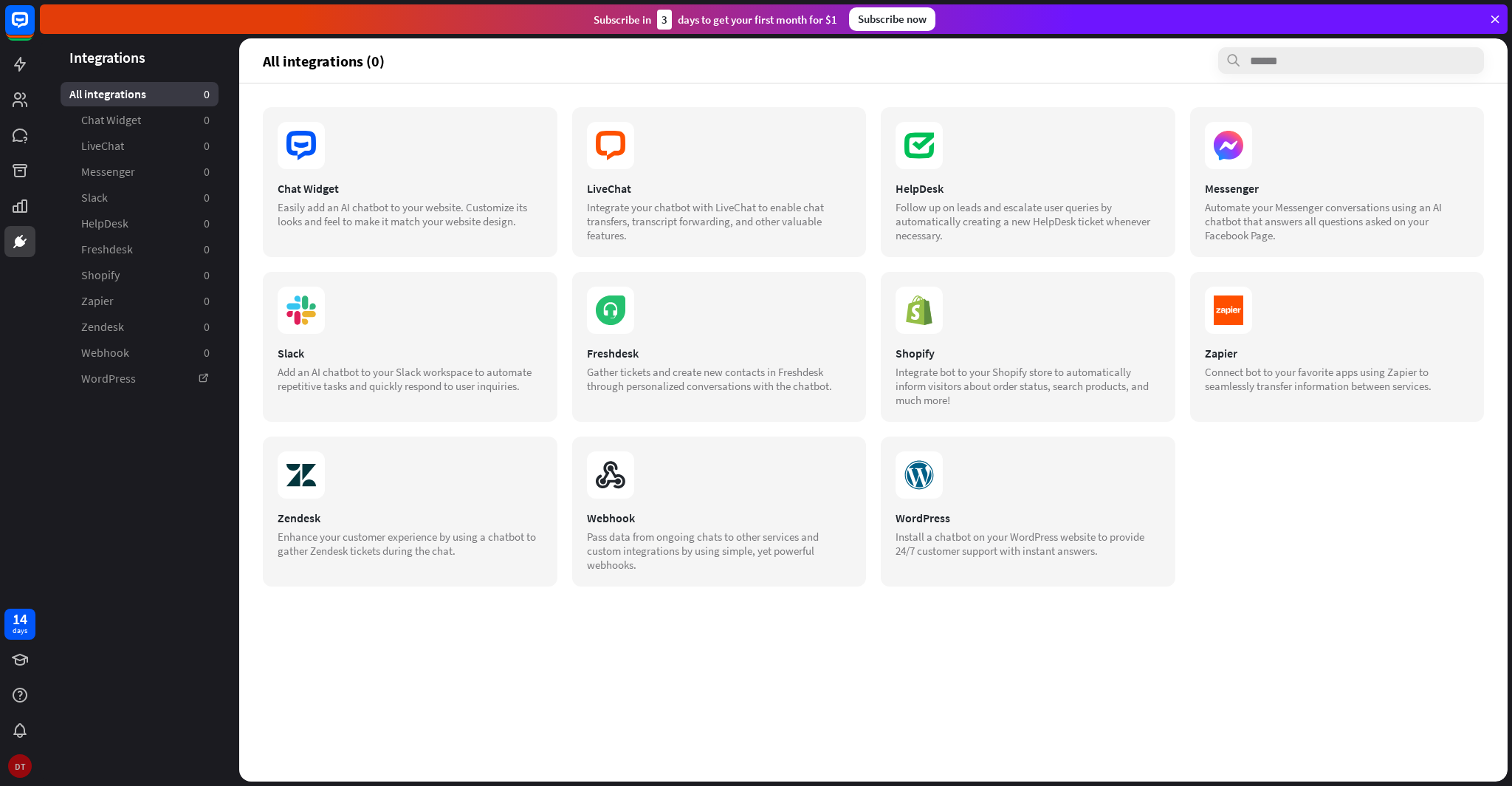
click at [25, 760] on div "DT" at bounding box center [20, 767] width 24 height 24
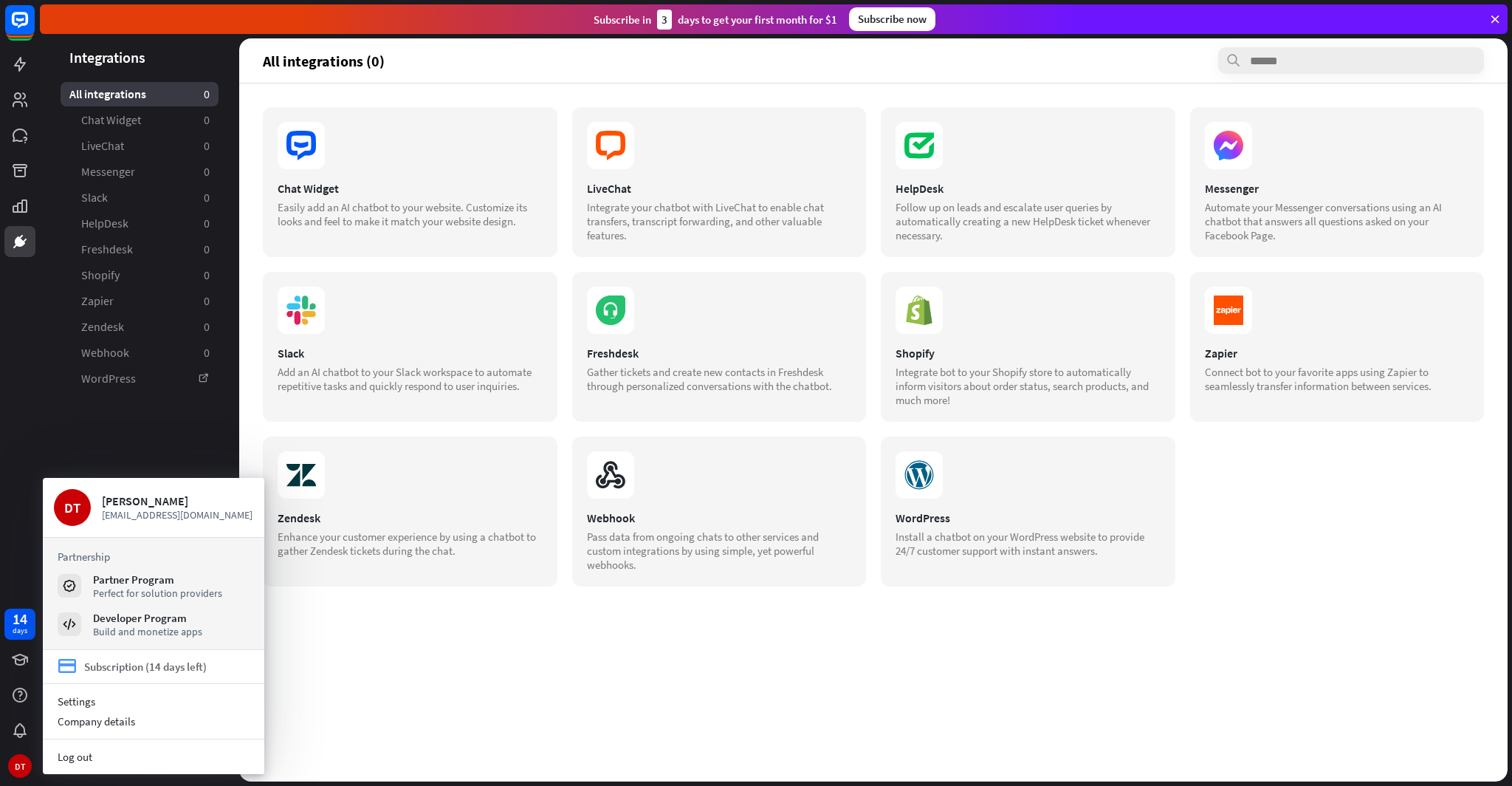
click at [185, 668] on div "Subscription (14 days left)" at bounding box center [145, 667] width 123 height 14
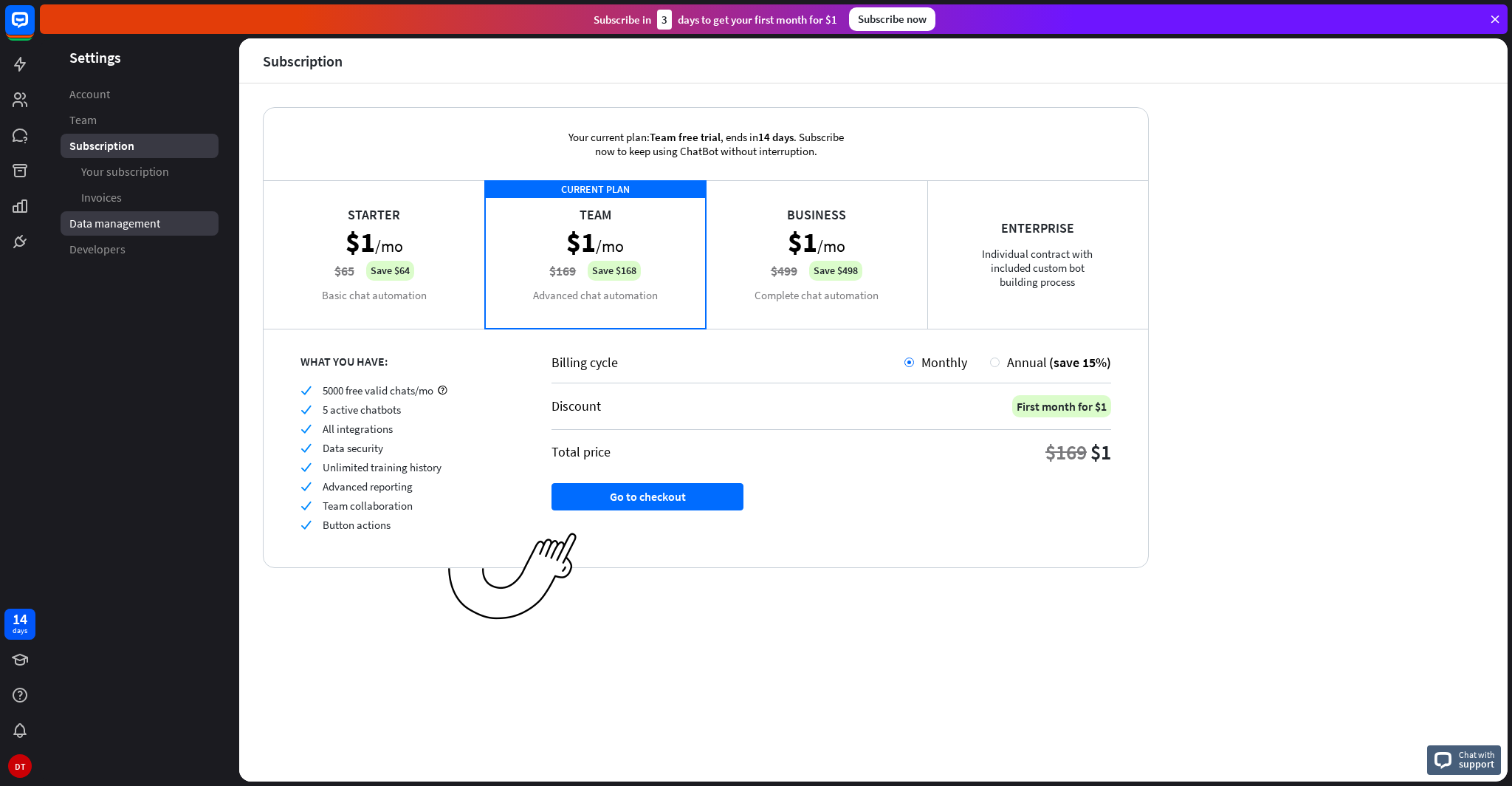
click at [104, 229] on span "Data management" at bounding box center [114, 224] width 91 height 15
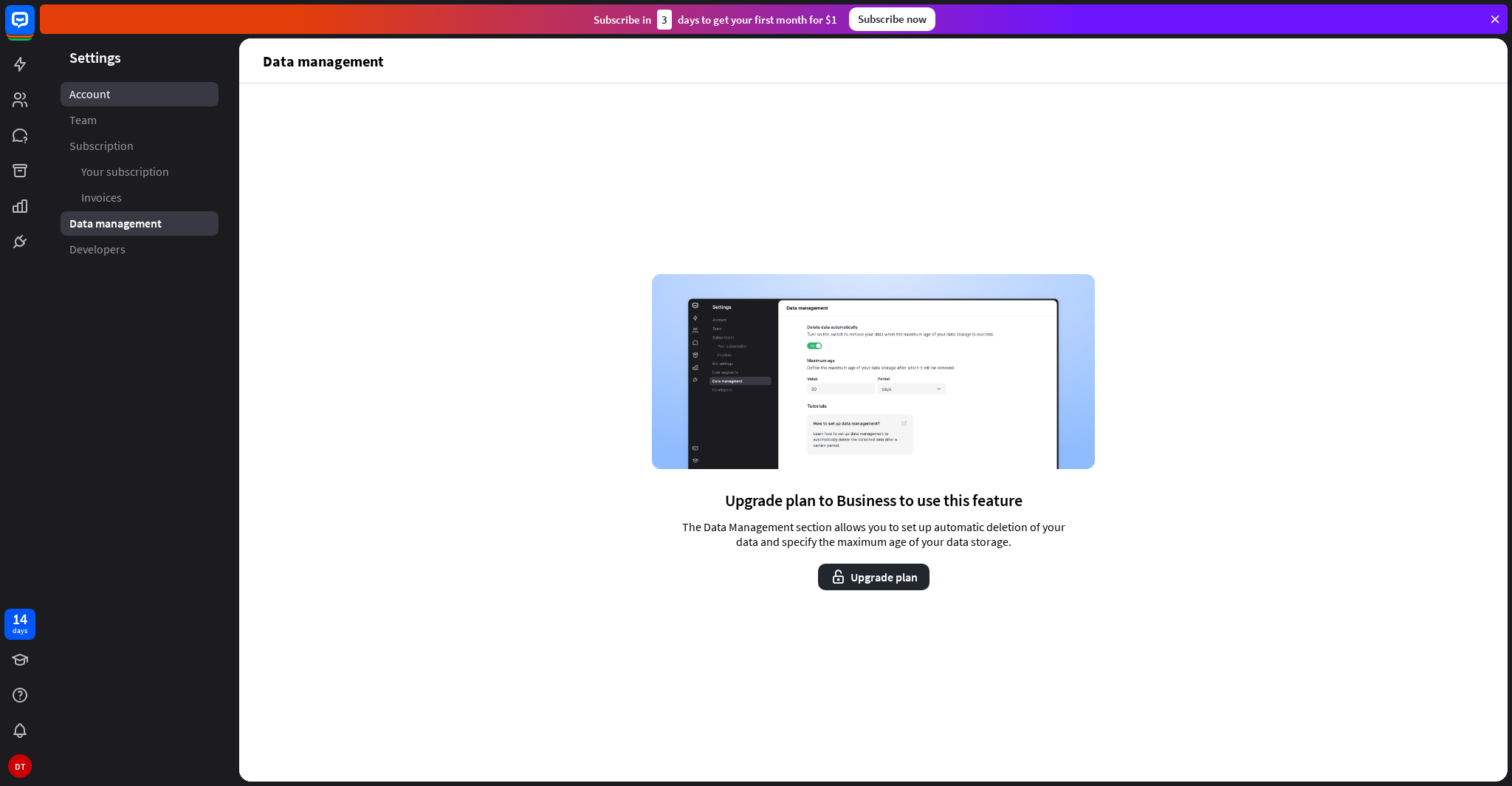
click at [122, 86] on link "Account" at bounding box center [140, 94] width 158 height 25
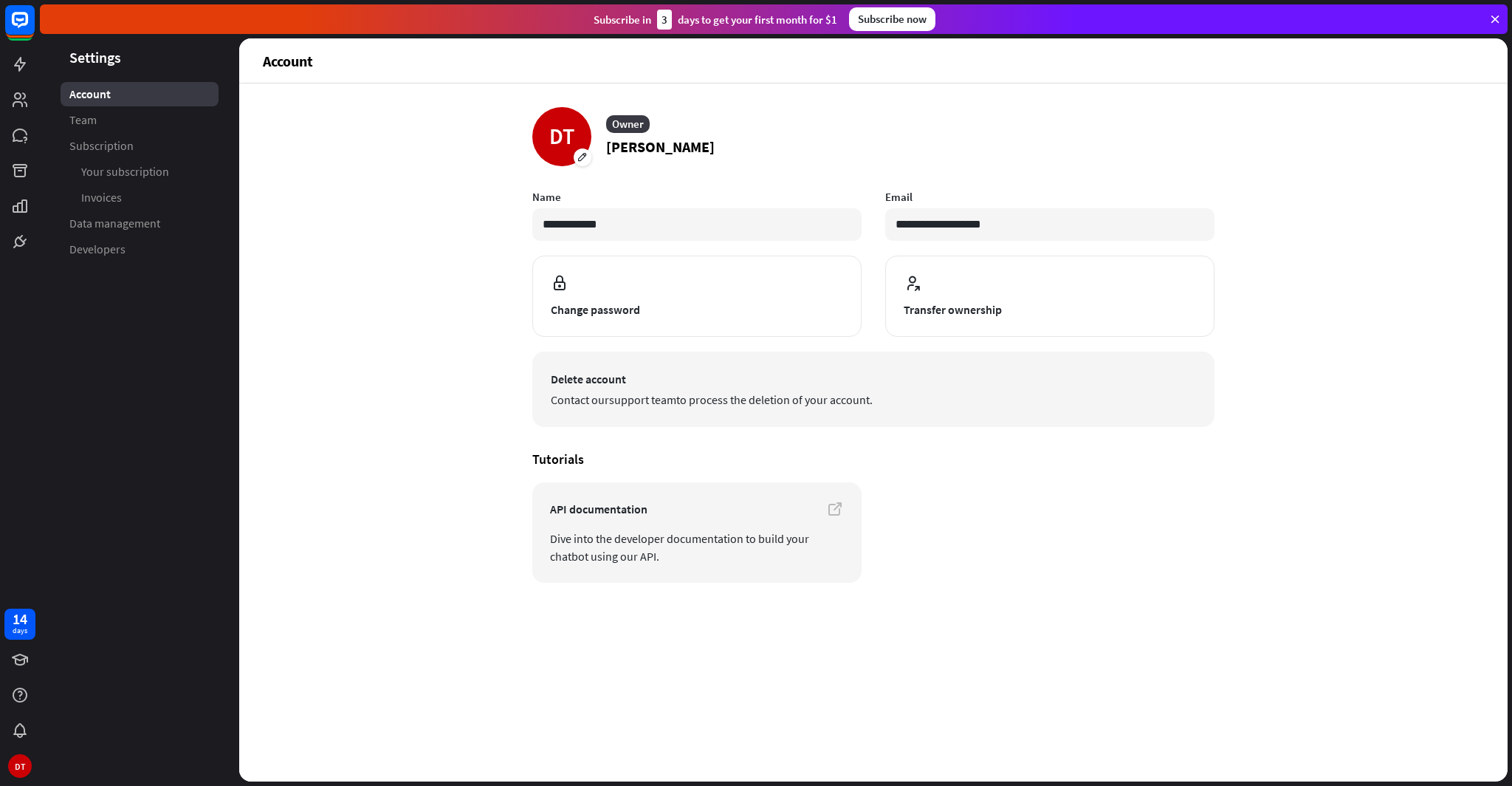
click at [653, 390] on span "Contact our support team to process the deletion of your account." at bounding box center [874, 399] width 645 height 18
click at [590, 387] on span "Delete account" at bounding box center [874, 379] width 645 height 18
